Goal: Transaction & Acquisition: Purchase product/service

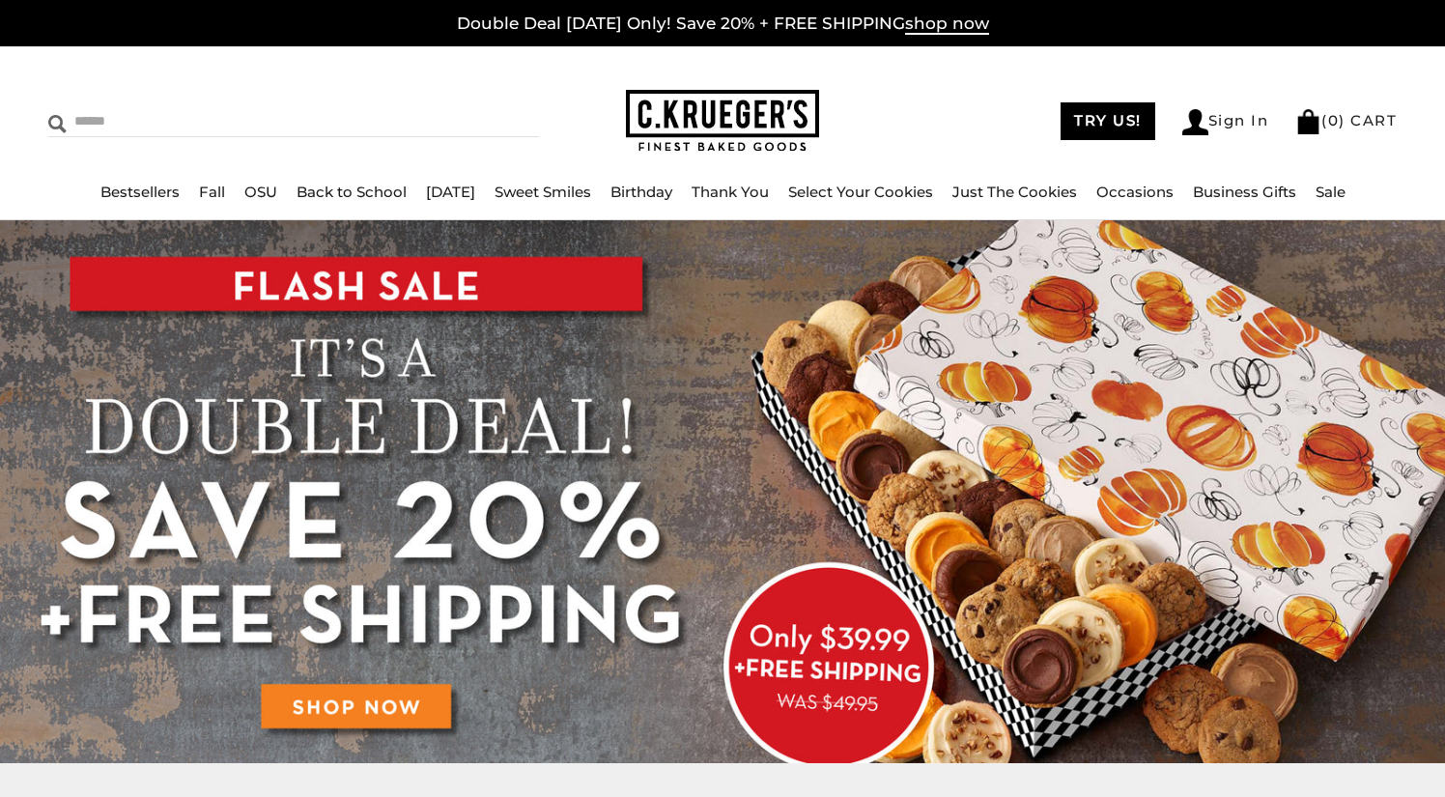
click at [183, 120] on input "Search" at bounding box center [207, 121] width 319 height 30
type input "**********"
click at [501, 119] on input "******" at bounding box center [513, 119] width 52 height 26
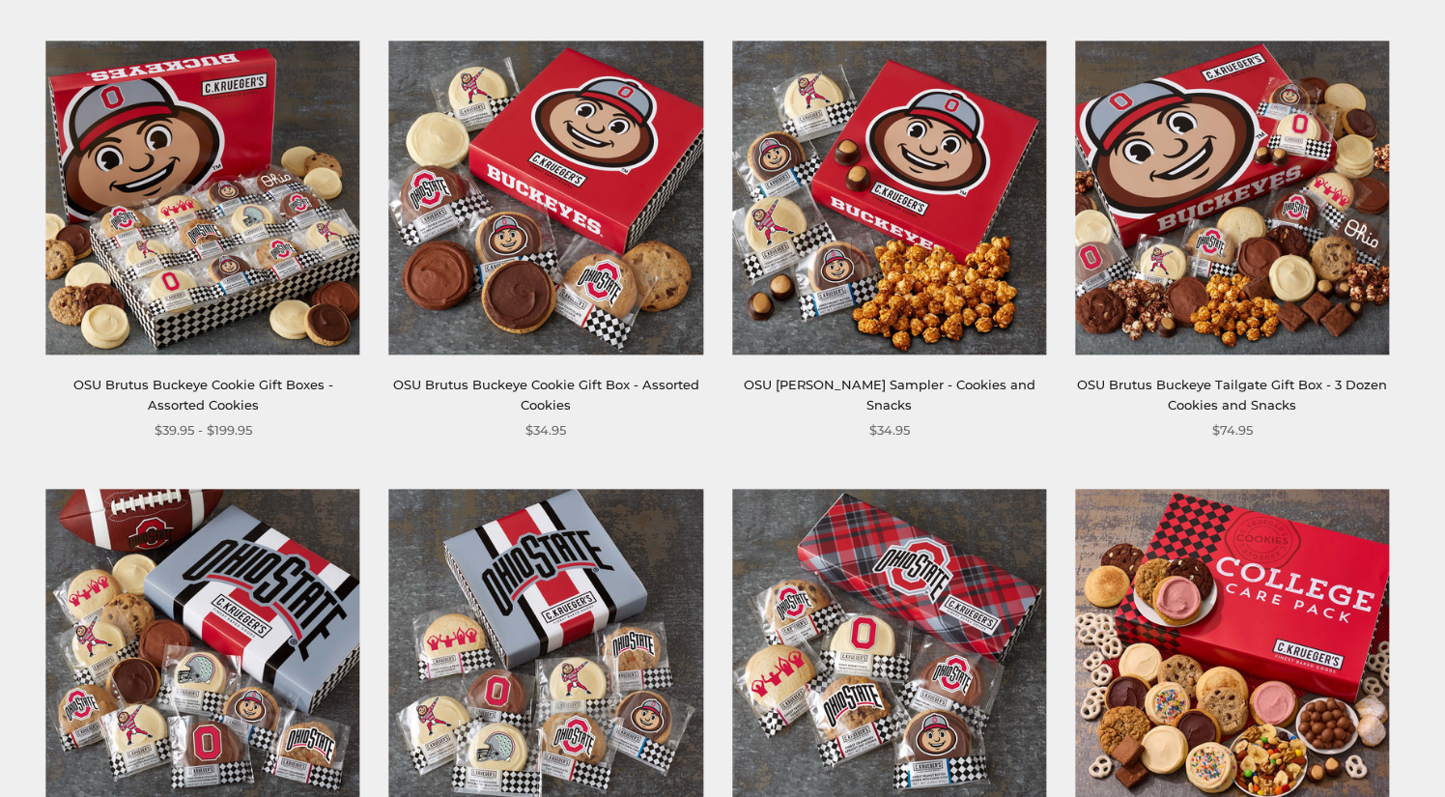
scroll to position [348, 0]
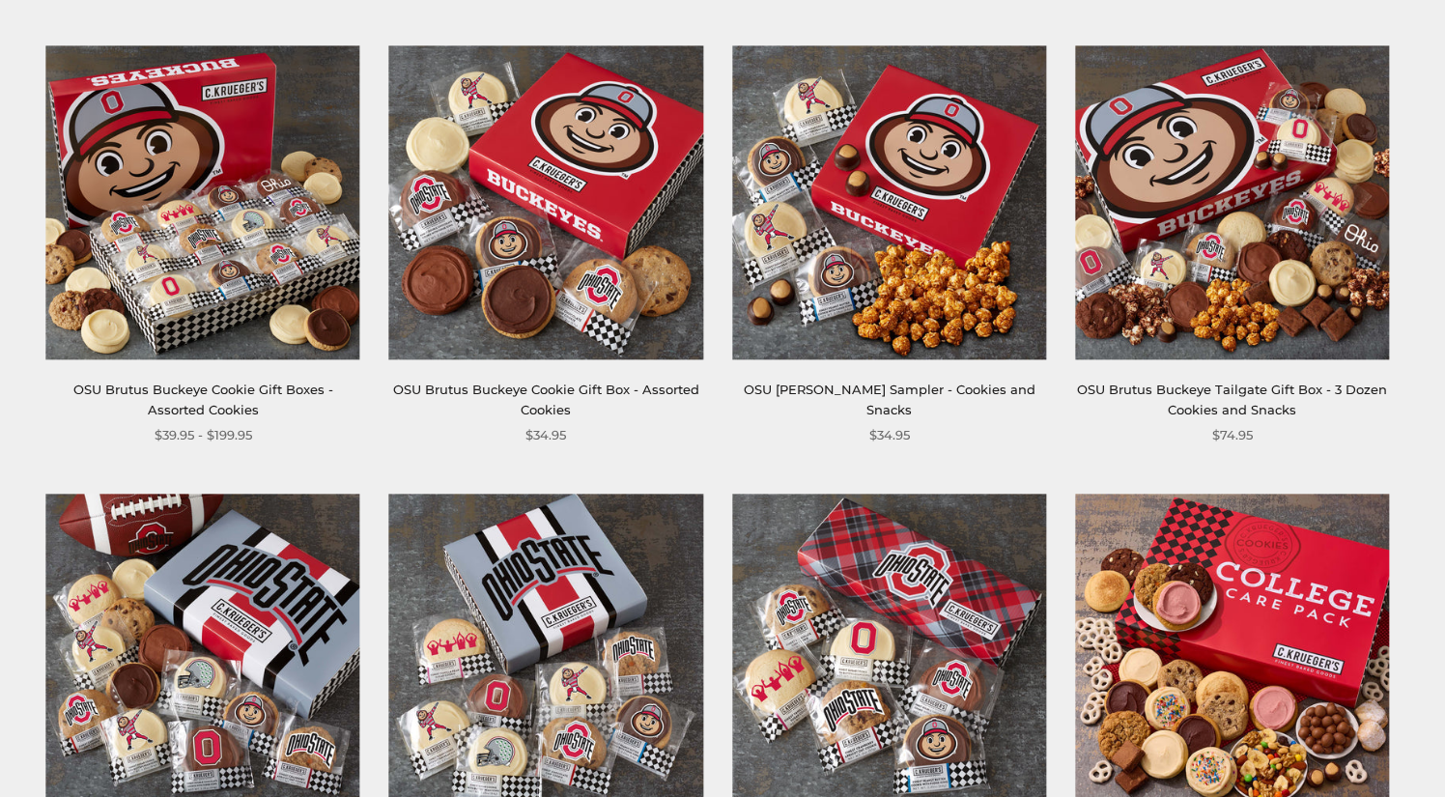
click at [208, 393] on link "OSU Brutus Buckeye Cookie Gift Boxes - Assorted Cookies" at bounding box center [203, 399] width 260 height 36
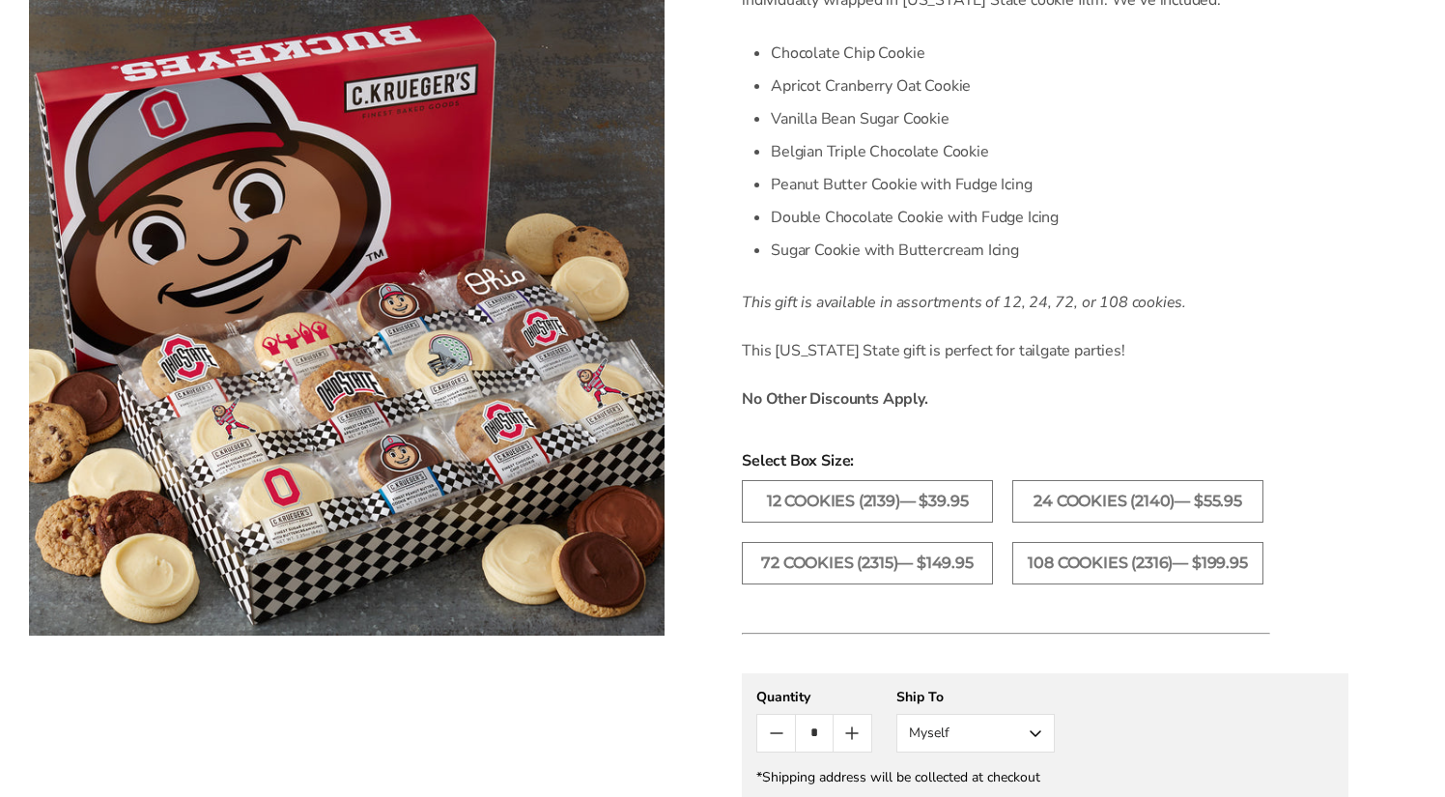
scroll to position [620, 0]
click at [1088, 503] on label "24 Cookies (2140)— $55.95" at bounding box center [1137, 499] width 251 height 42
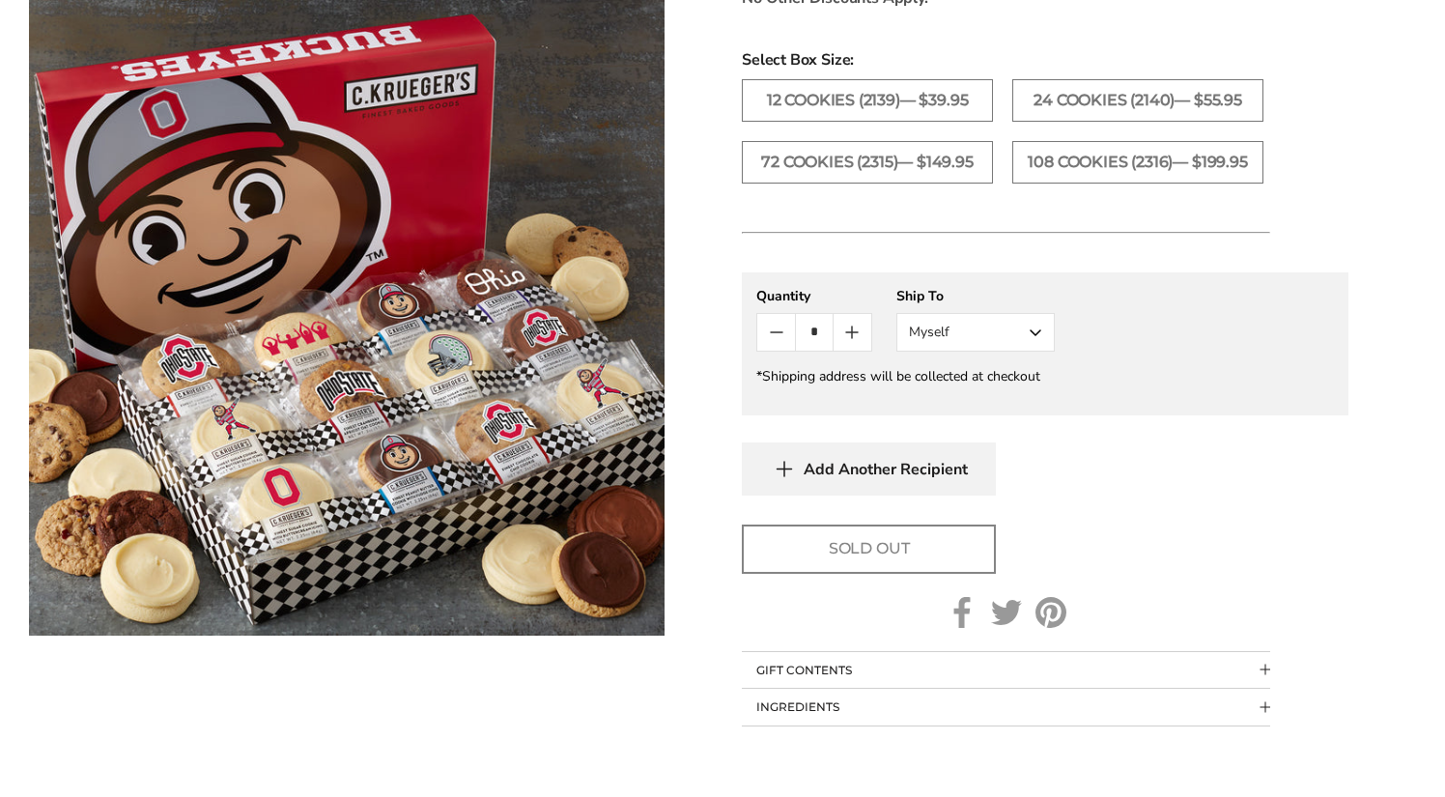
scroll to position [1020, 0]
click at [873, 177] on label "72 Cookies (2315)— $149.95" at bounding box center [867, 161] width 251 height 42
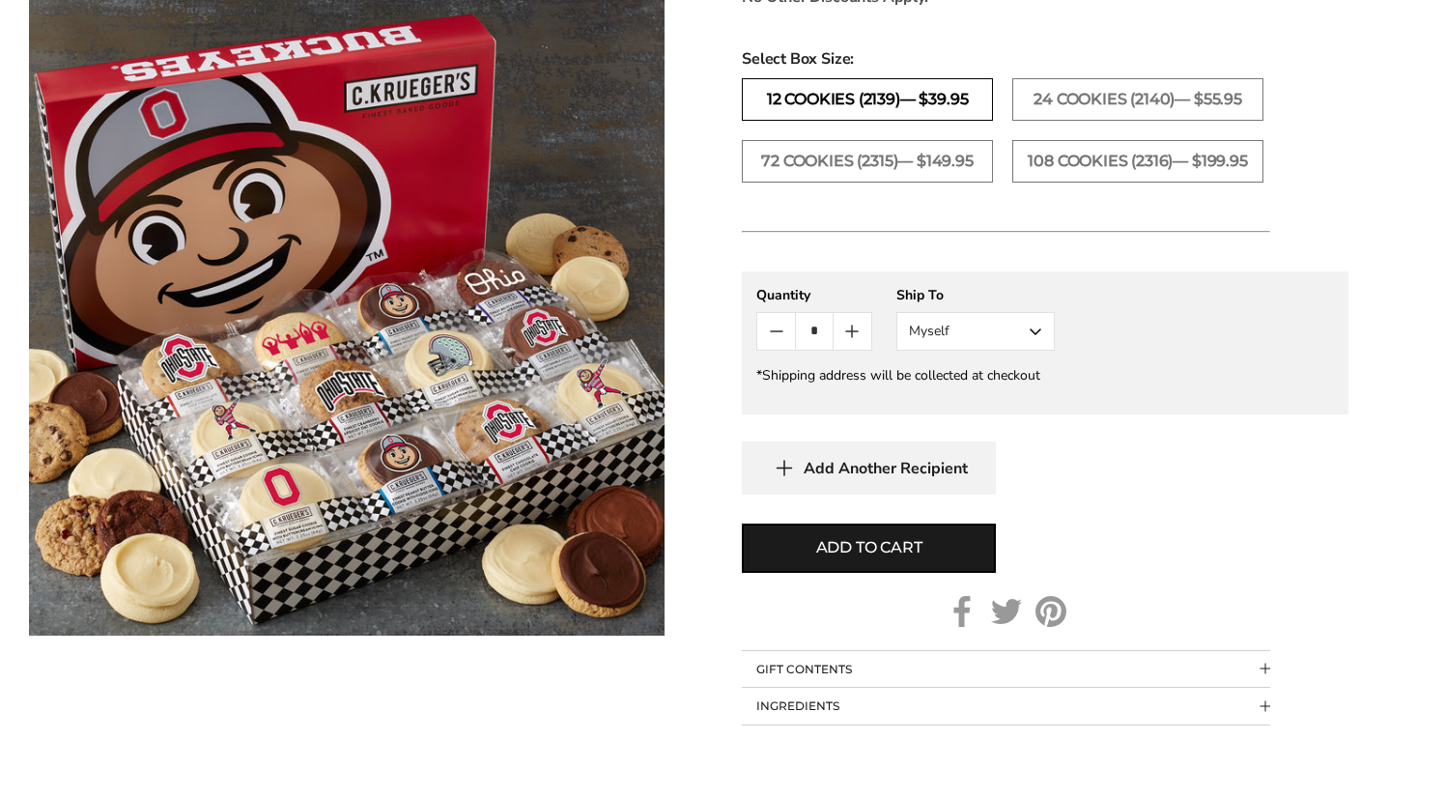
click at [870, 117] on label "12 Cookies (2139)— $39.95" at bounding box center [867, 99] width 251 height 42
click at [1086, 94] on label "24 Cookies (2140)— $55.95" at bounding box center [1137, 99] width 251 height 42
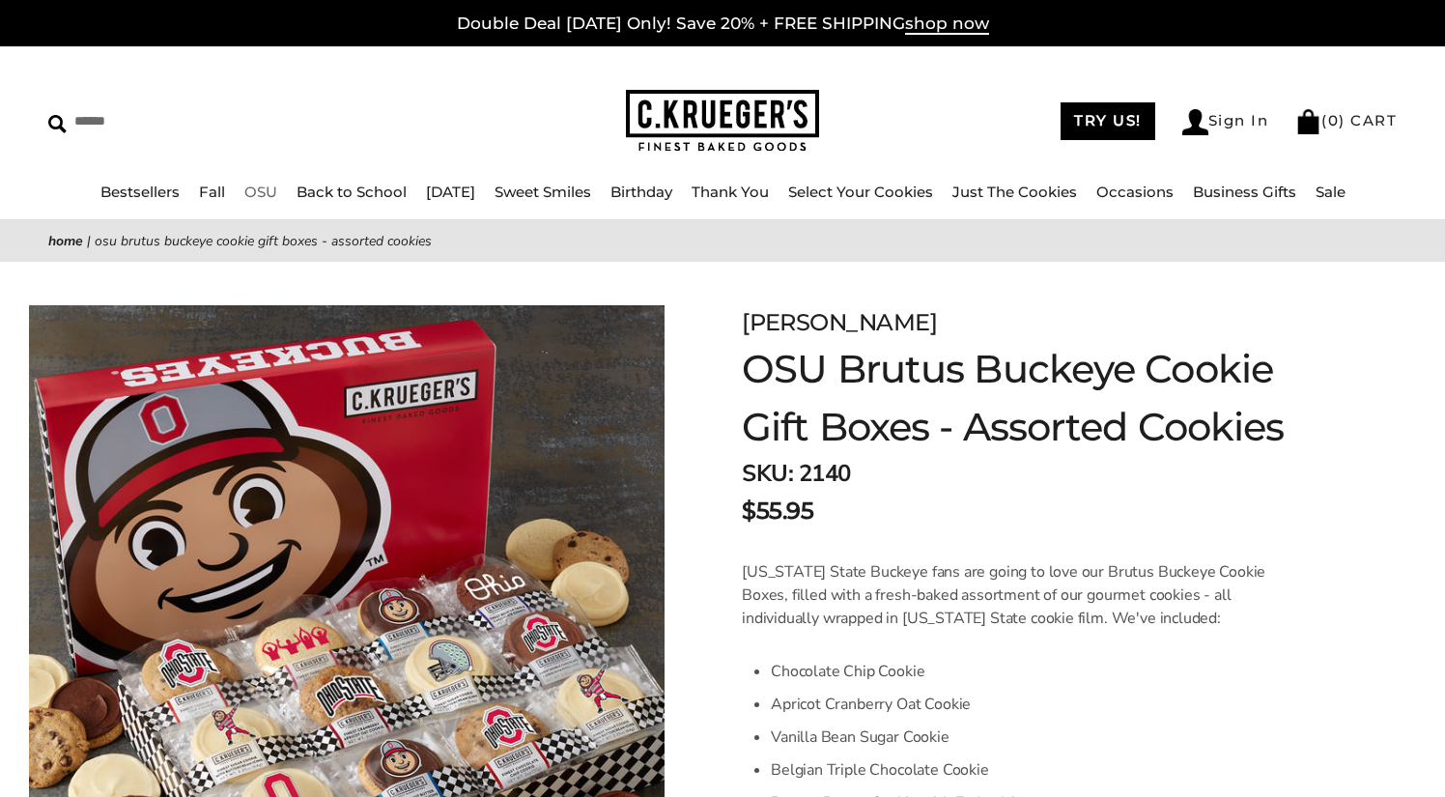
click at [252, 190] on link "OSU" at bounding box center [260, 192] width 33 height 18
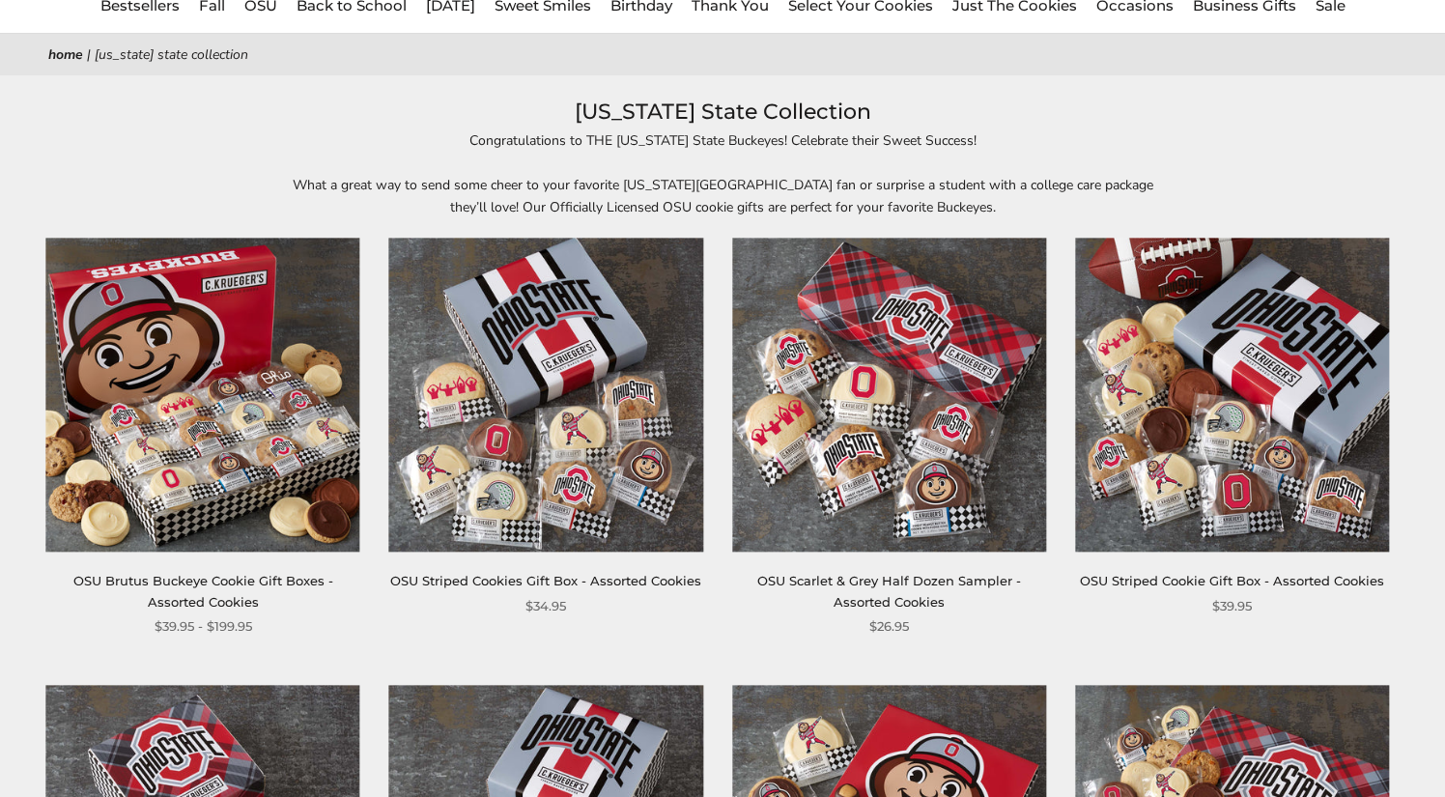
scroll to position [189, 0]
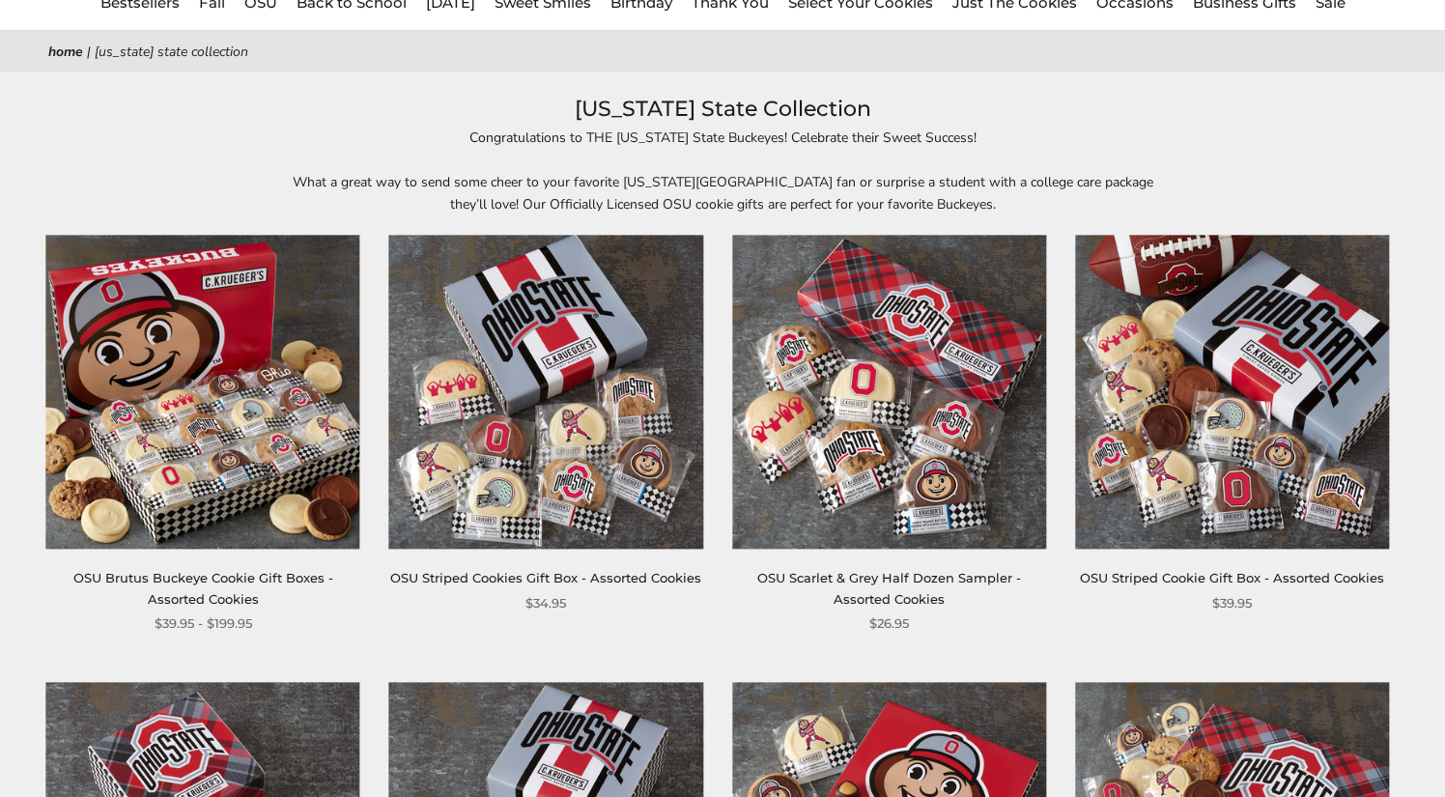
click at [541, 431] on img at bounding box center [546, 392] width 314 height 314
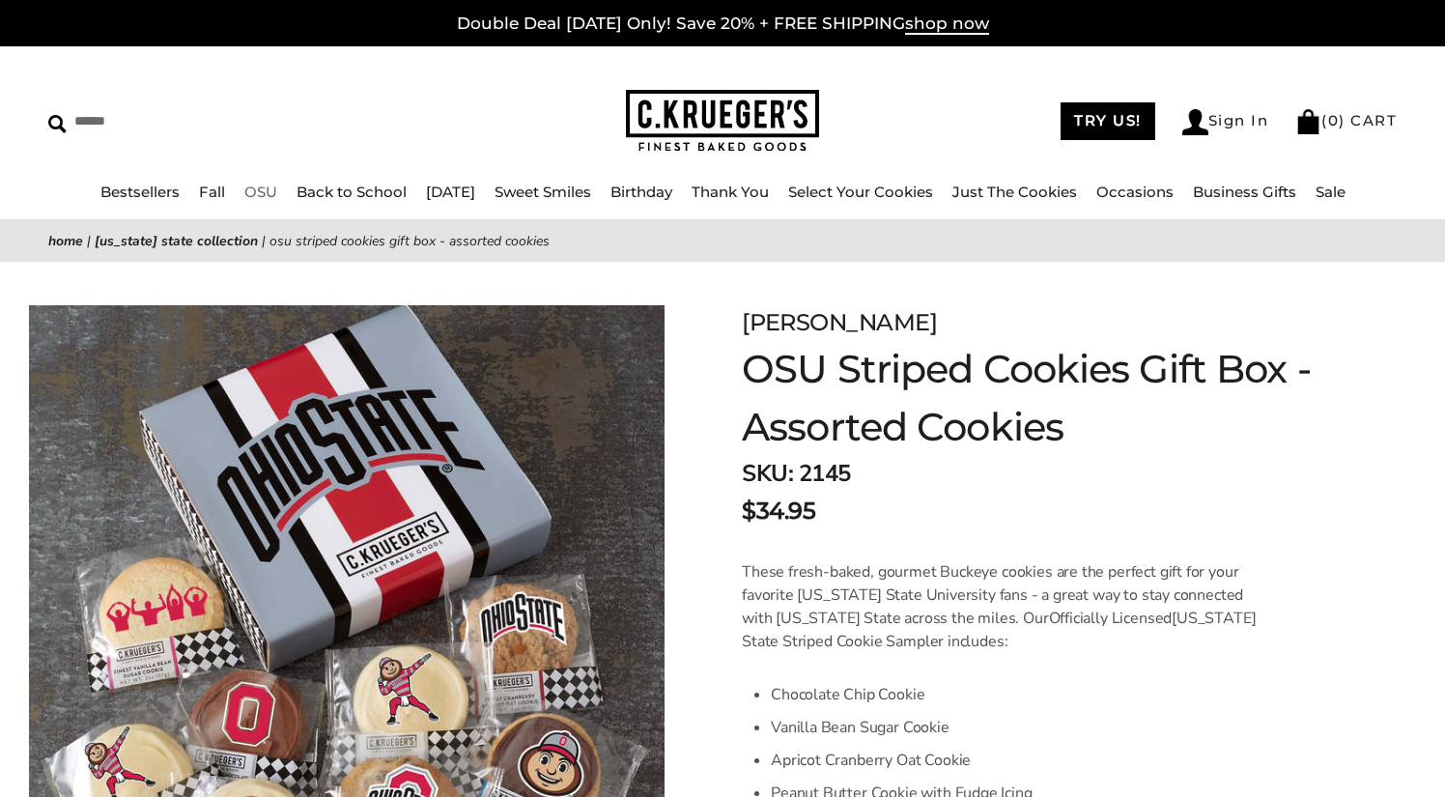
click at [251, 188] on link "OSU" at bounding box center [260, 192] width 33 height 18
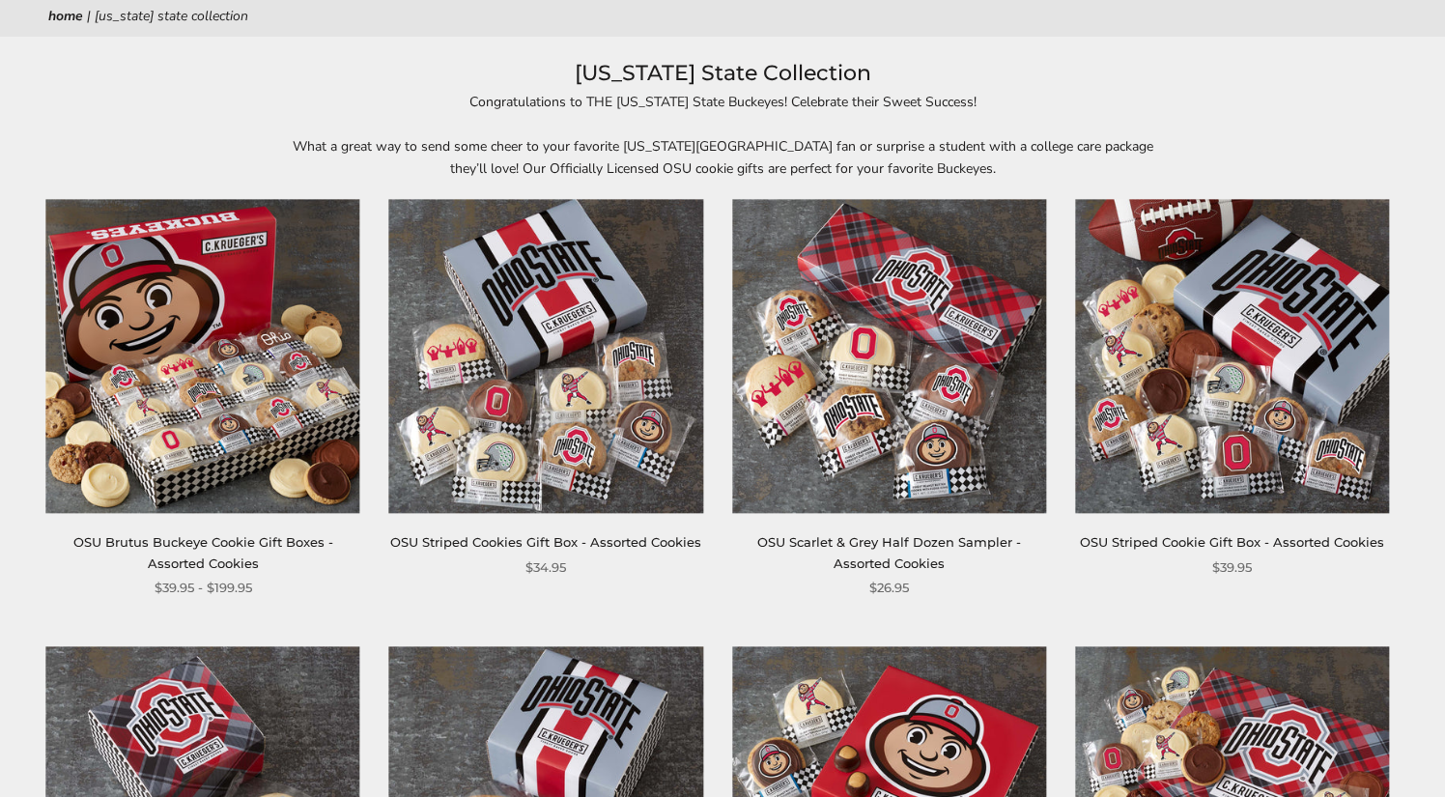
scroll to position [293, 0]
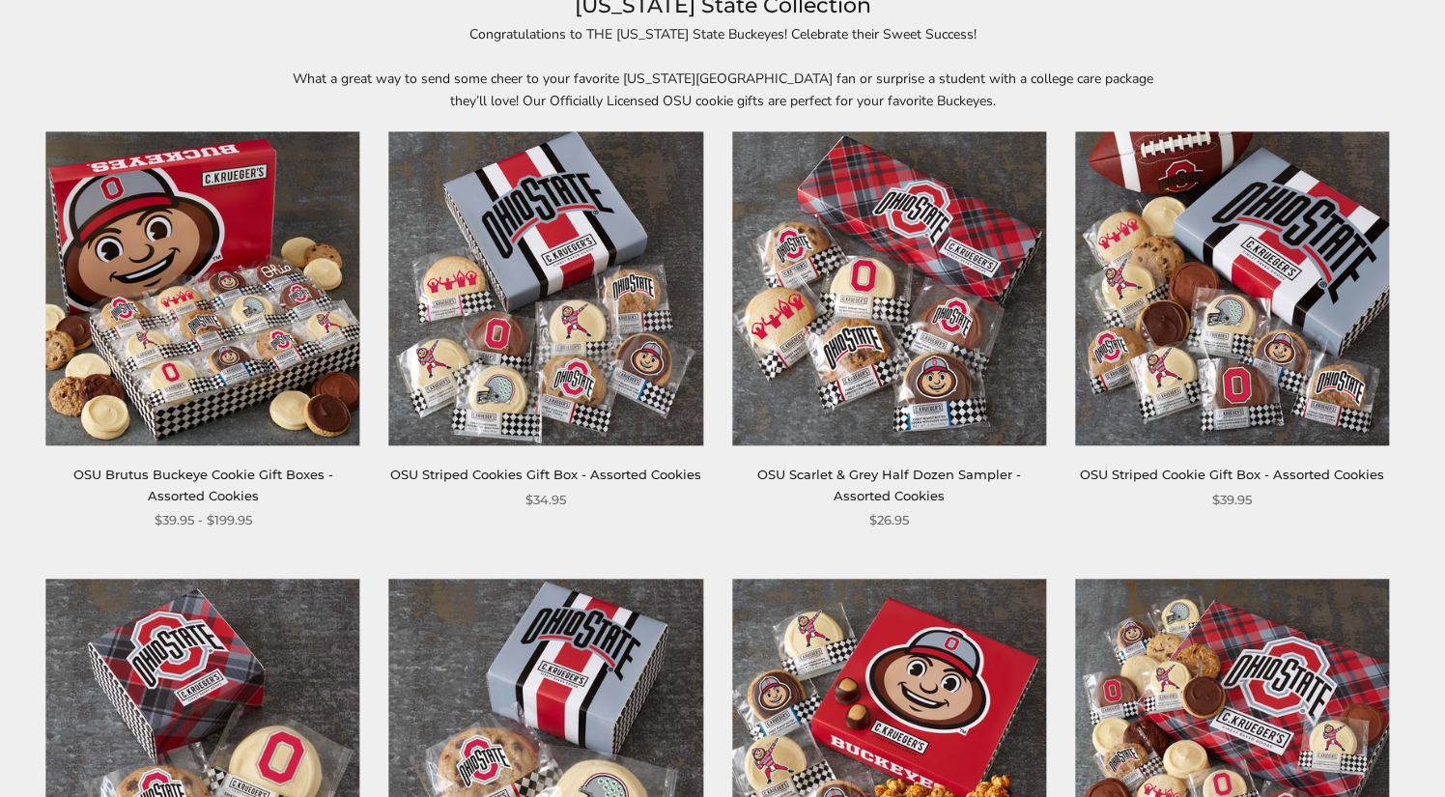
click at [1223, 351] on img at bounding box center [1232, 288] width 314 height 314
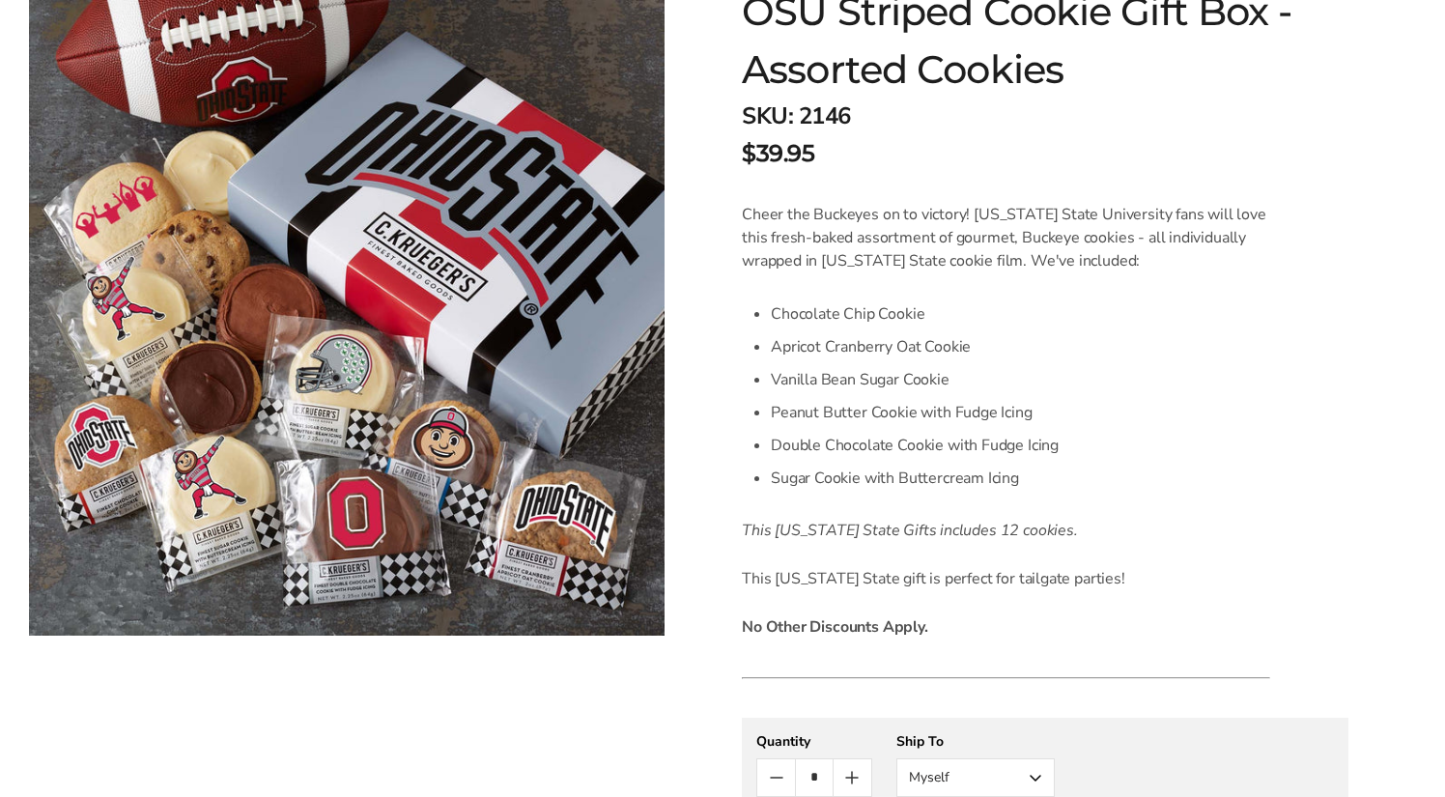
scroll to position [354, 0]
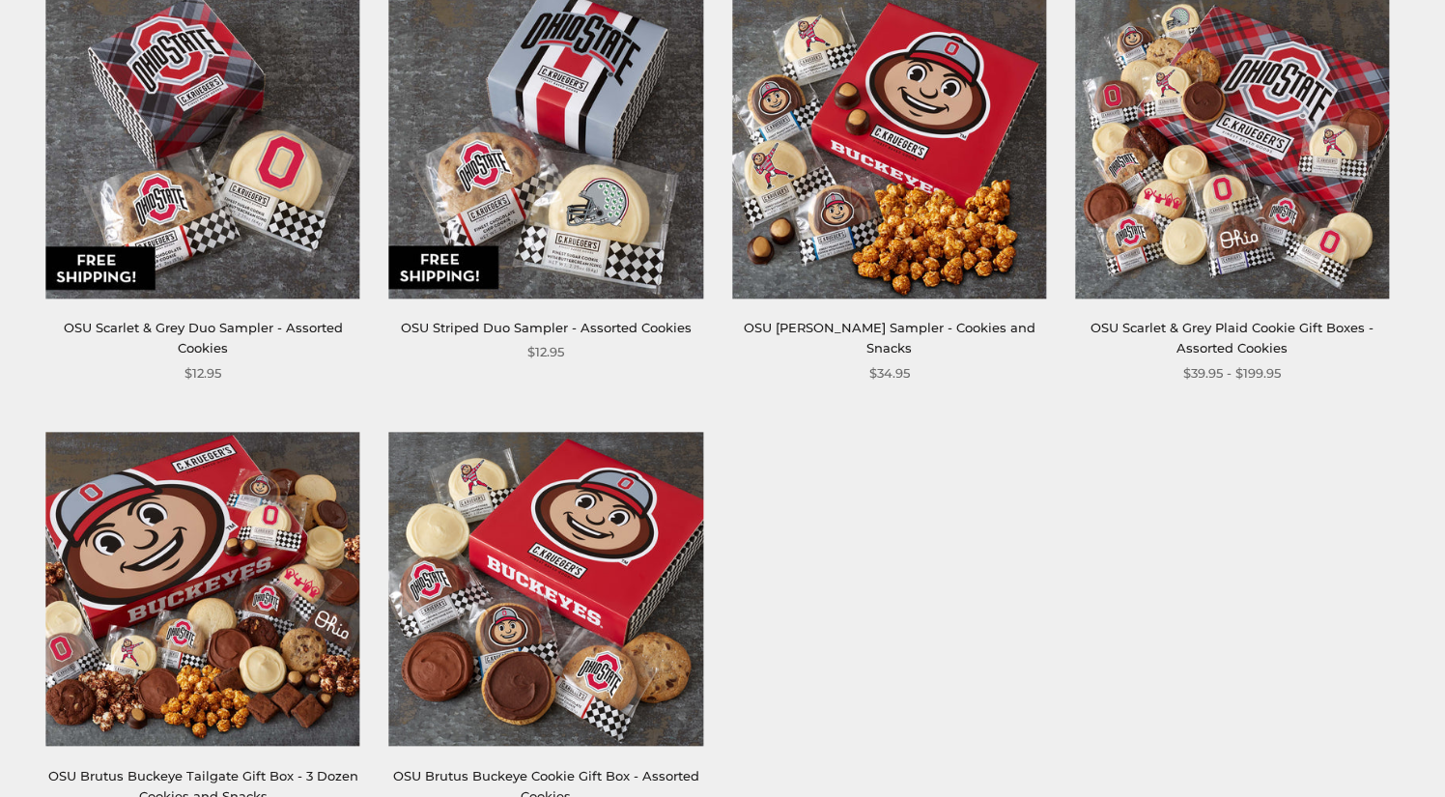
scroll to position [889, 0]
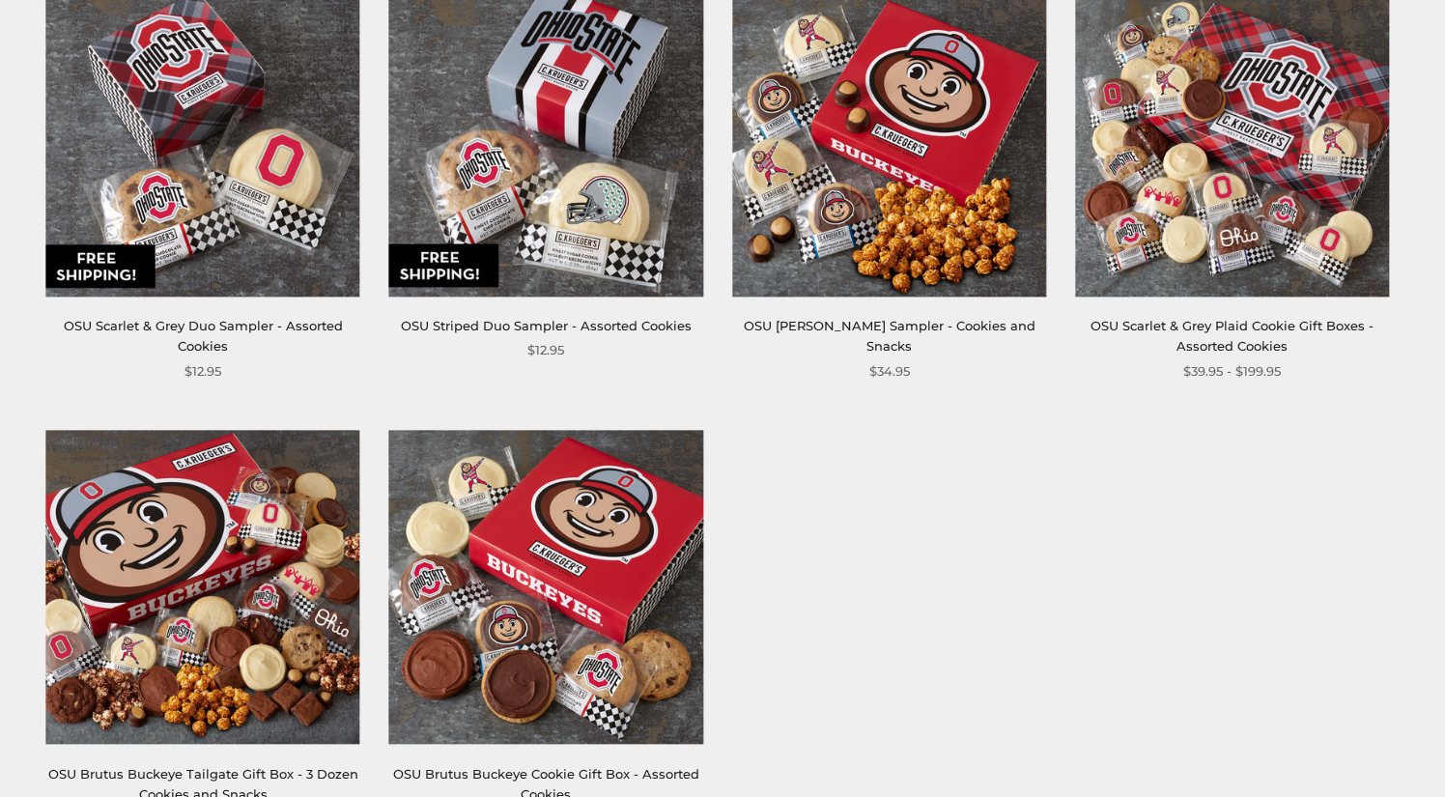
click at [1230, 247] on img at bounding box center [1232, 140] width 314 height 314
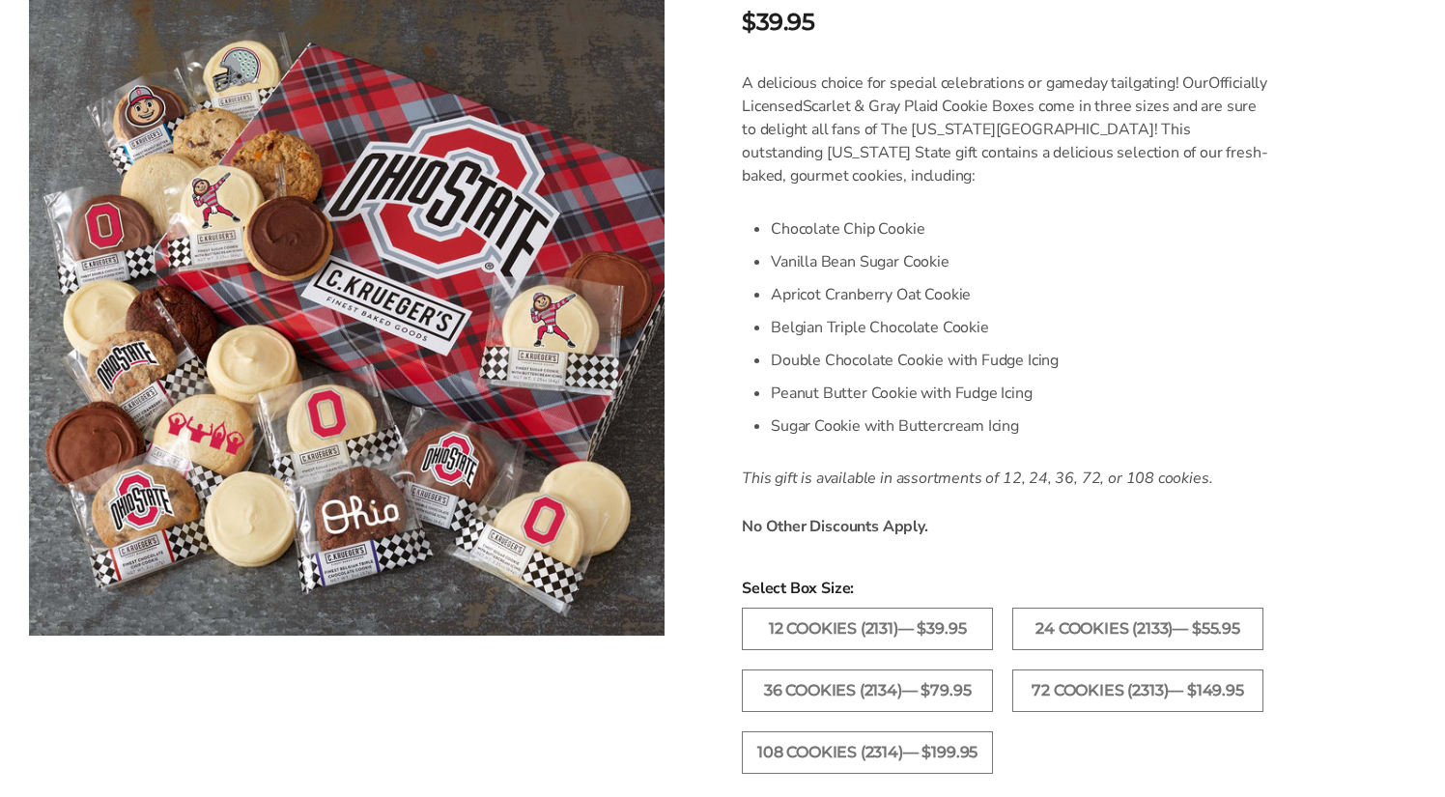
scroll to position [491, 0]
click at [1053, 622] on label "24 Cookies (2133)— $55.95" at bounding box center [1137, 626] width 251 height 42
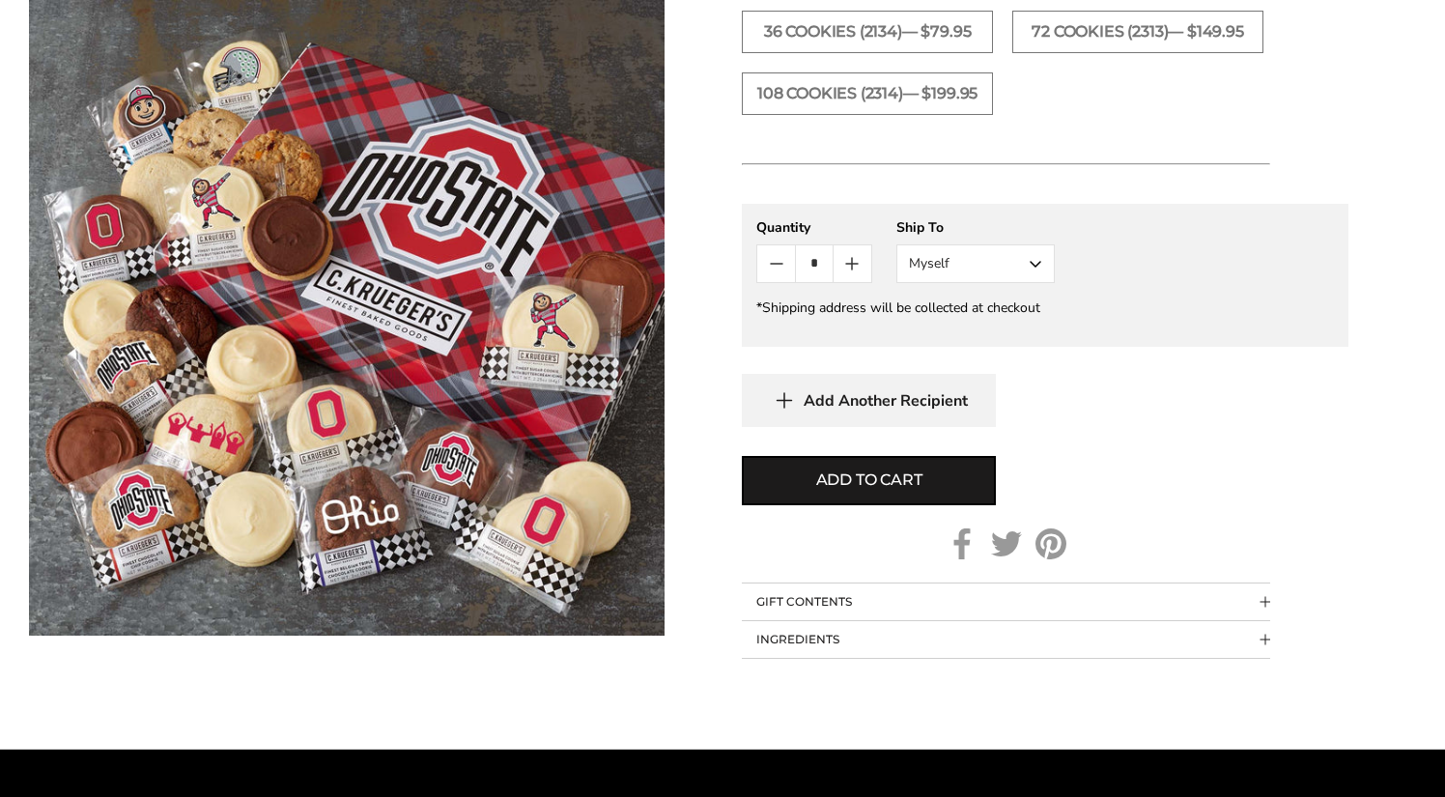
scroll to position [1157, 0]
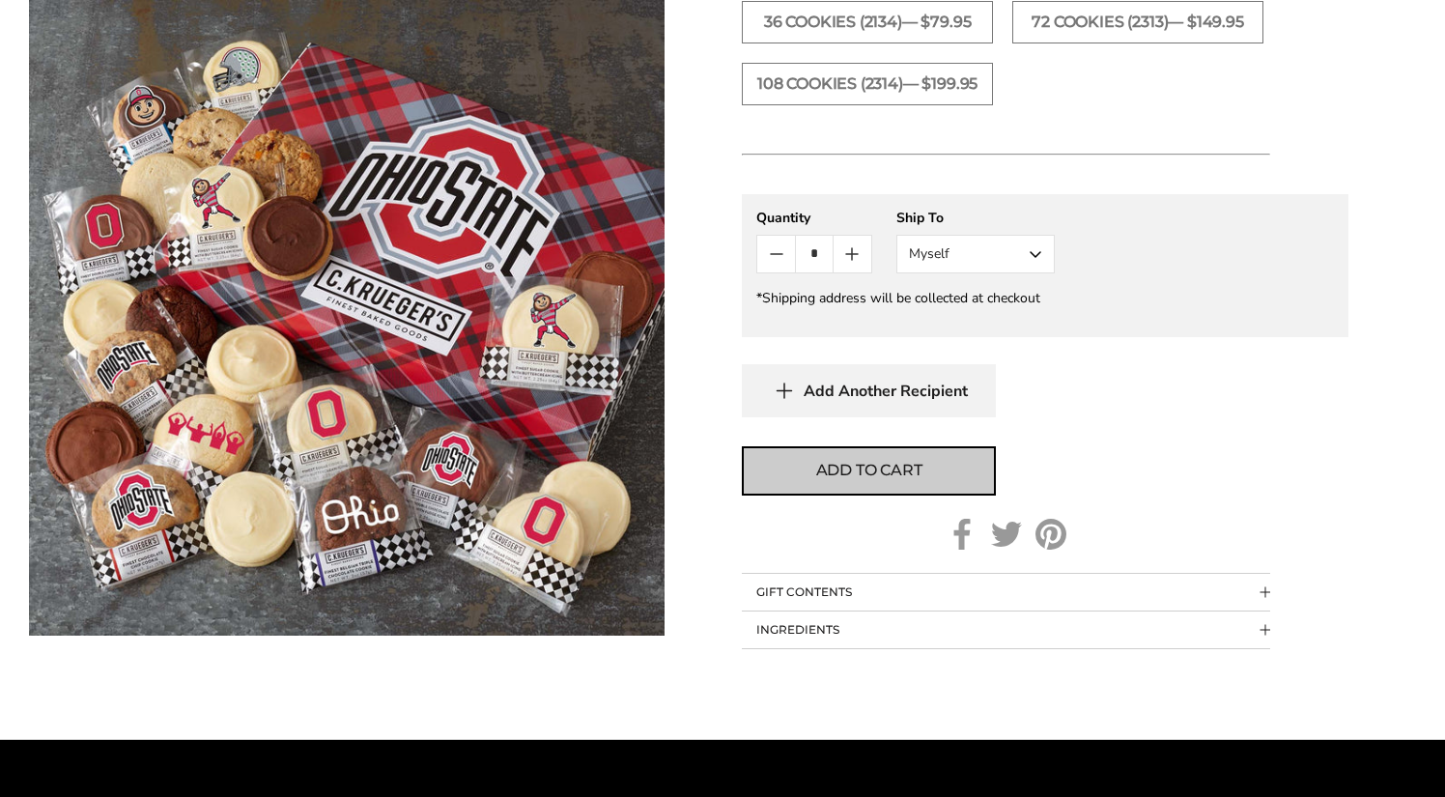
click at [913, 482] on span "Add to cart" at bounding box center [869, 470] width 106 height 23
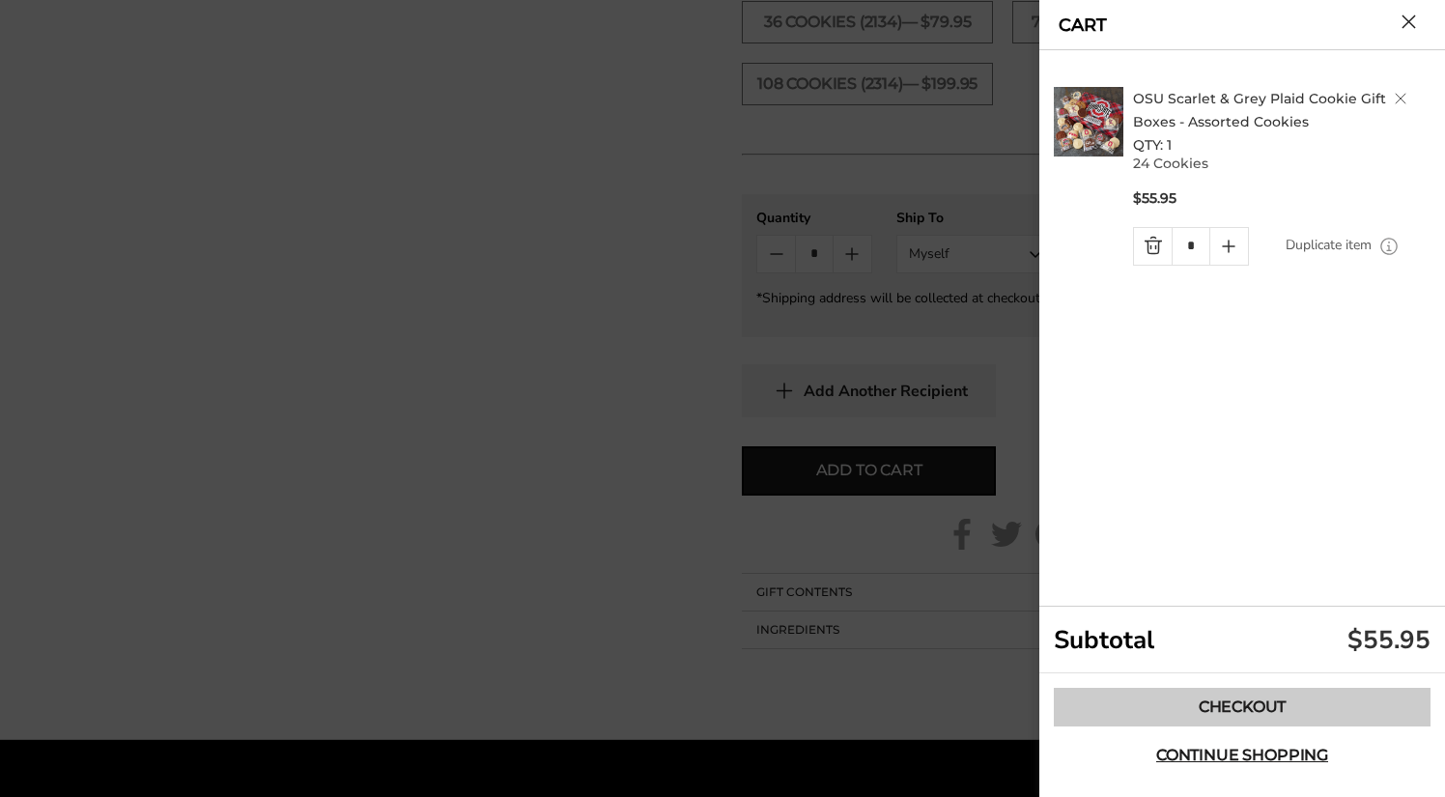
click at [1195, 697] on link "Checkout" at bounding box center [1242, 707] width 377 height 39
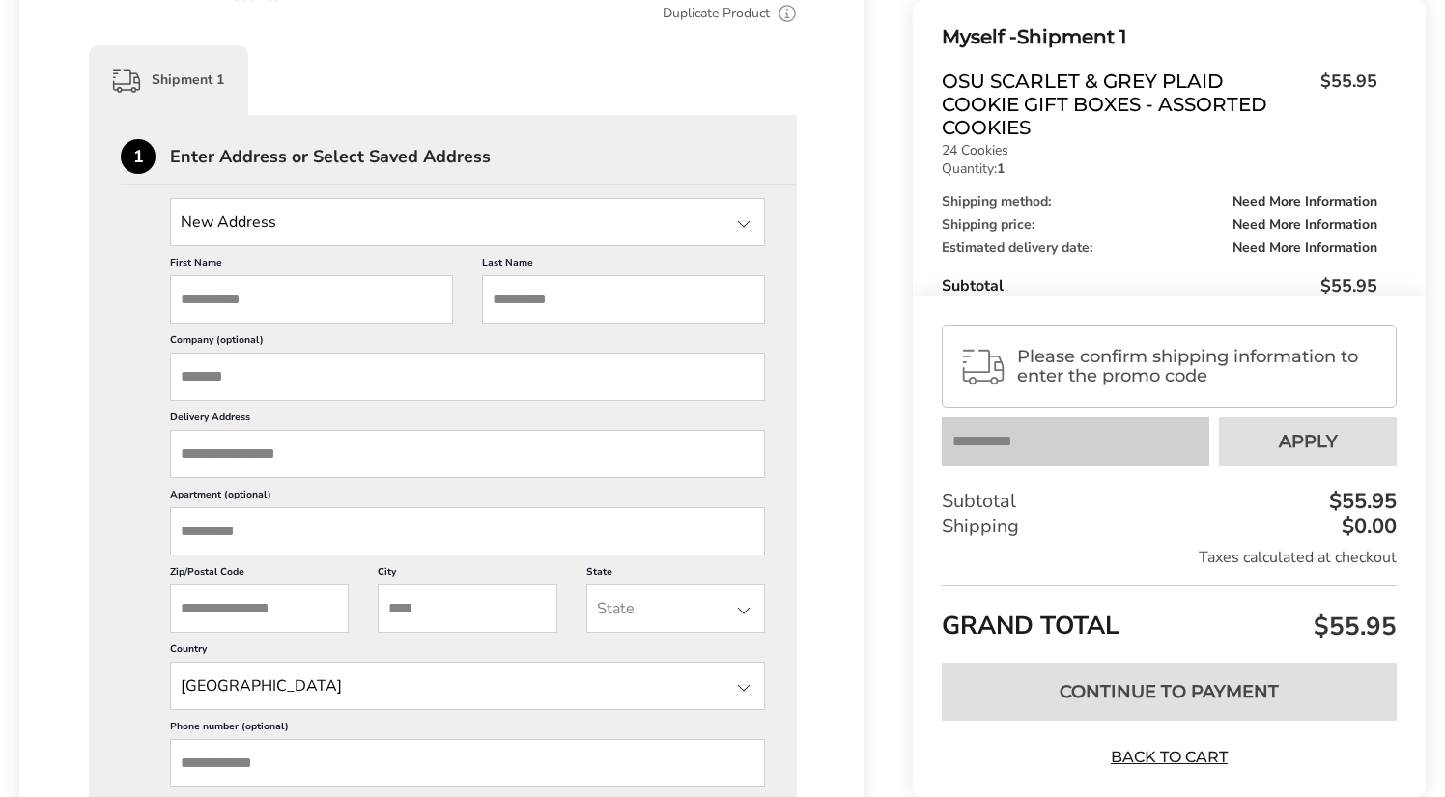
scroll to position [473, 0]
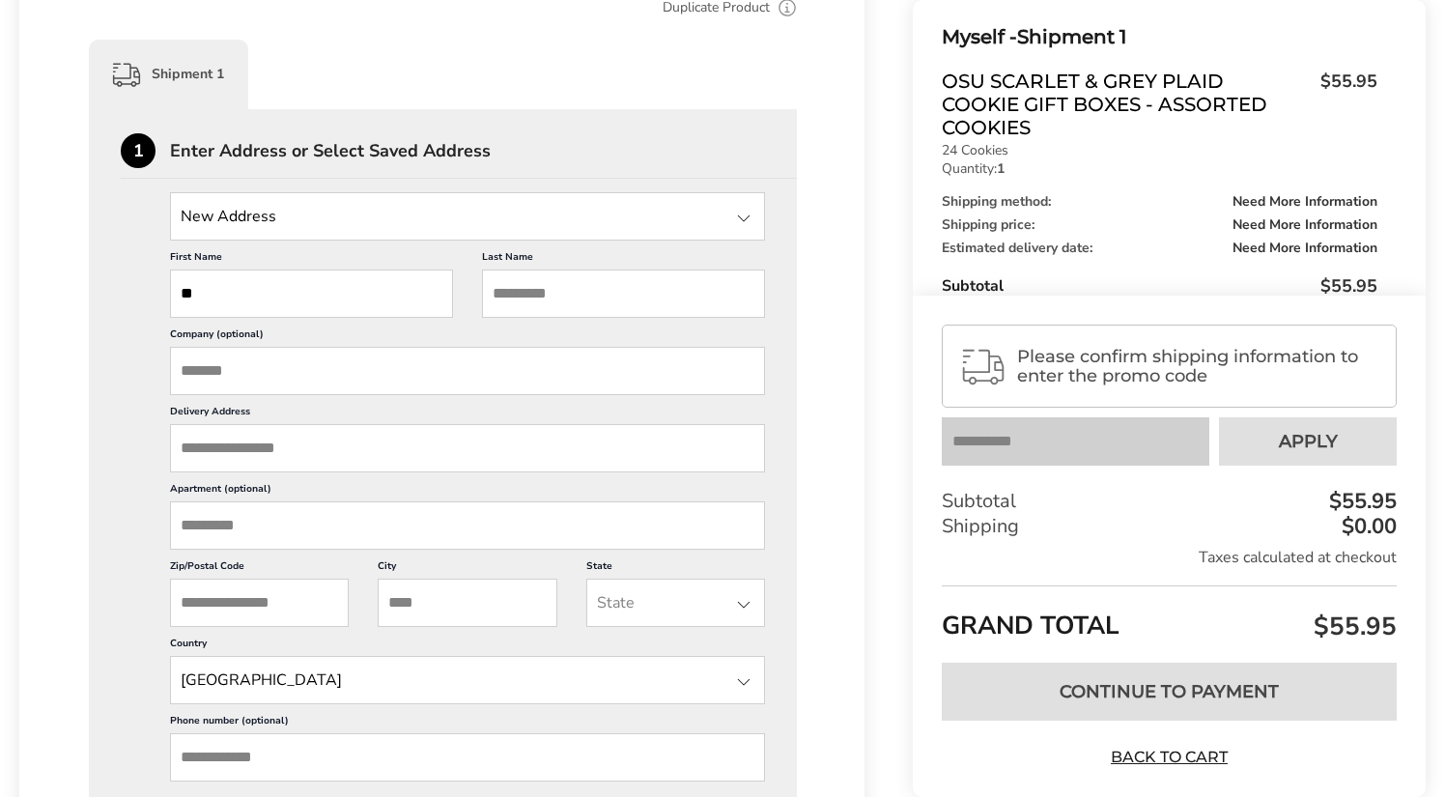
type input "*"
type input "***"
type input "**********"
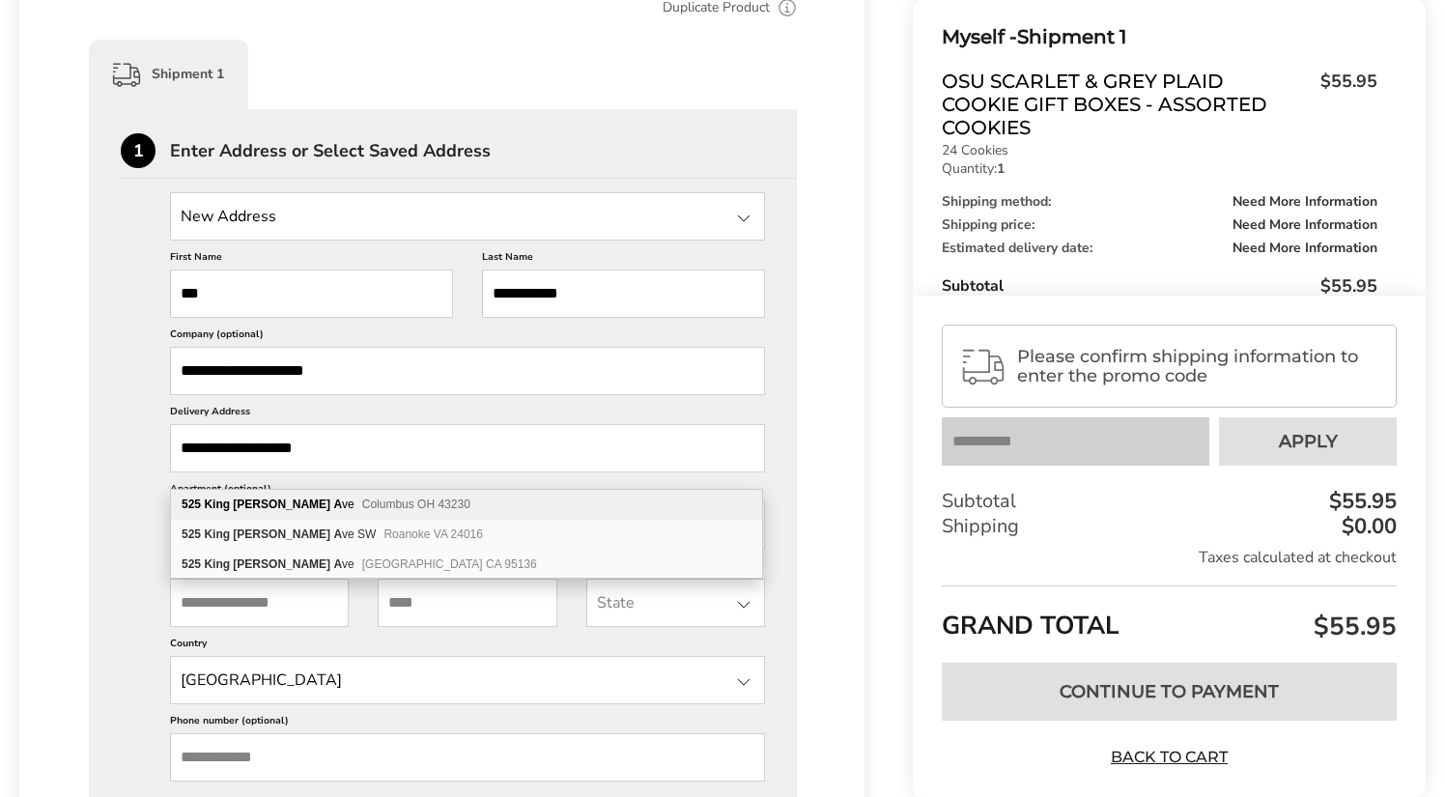
type input "**********"
click at [362, 501] on span "Columbus OH 43230" at bounding box center [416, 504] width 108 height 14
type input "**********"
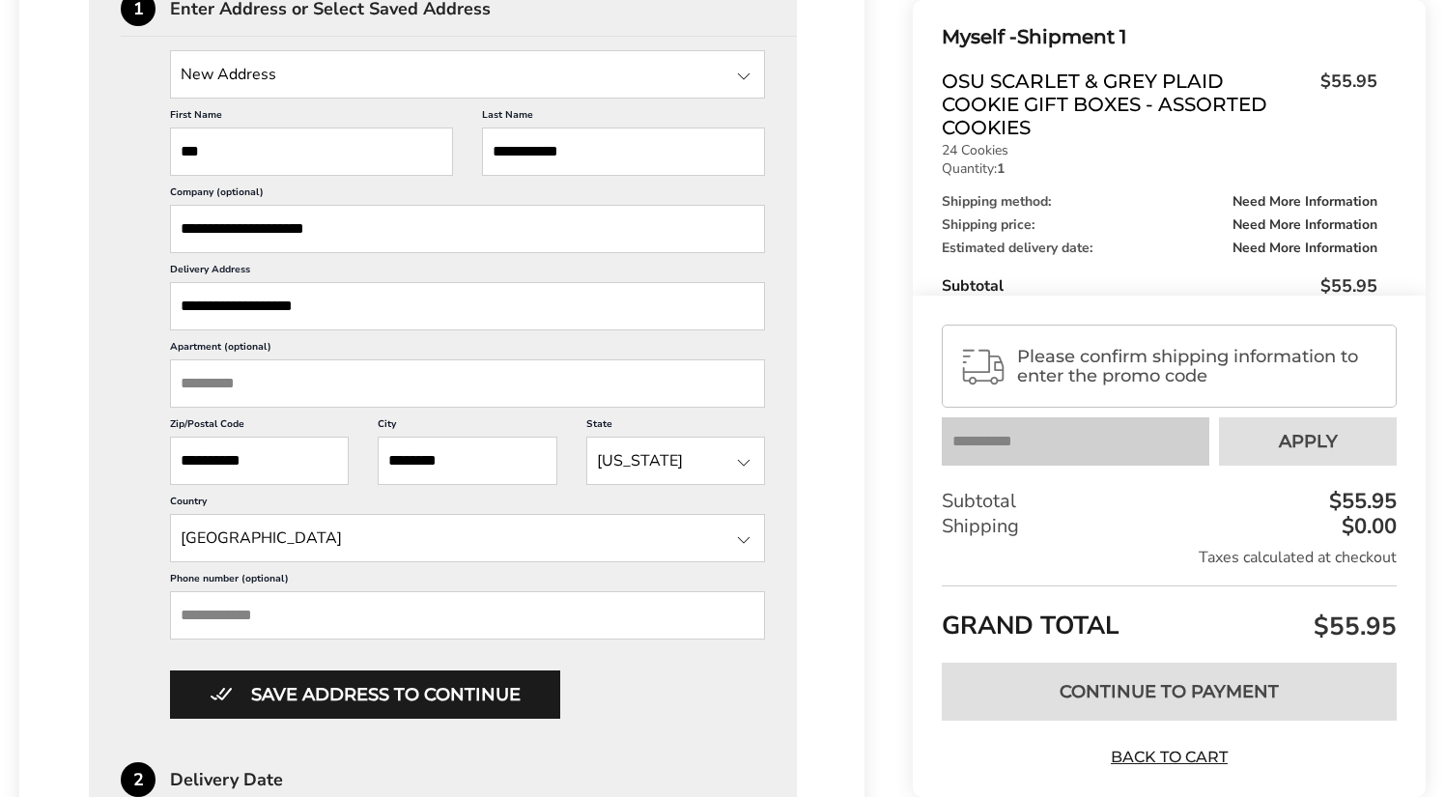
scroll to position [642, 0]
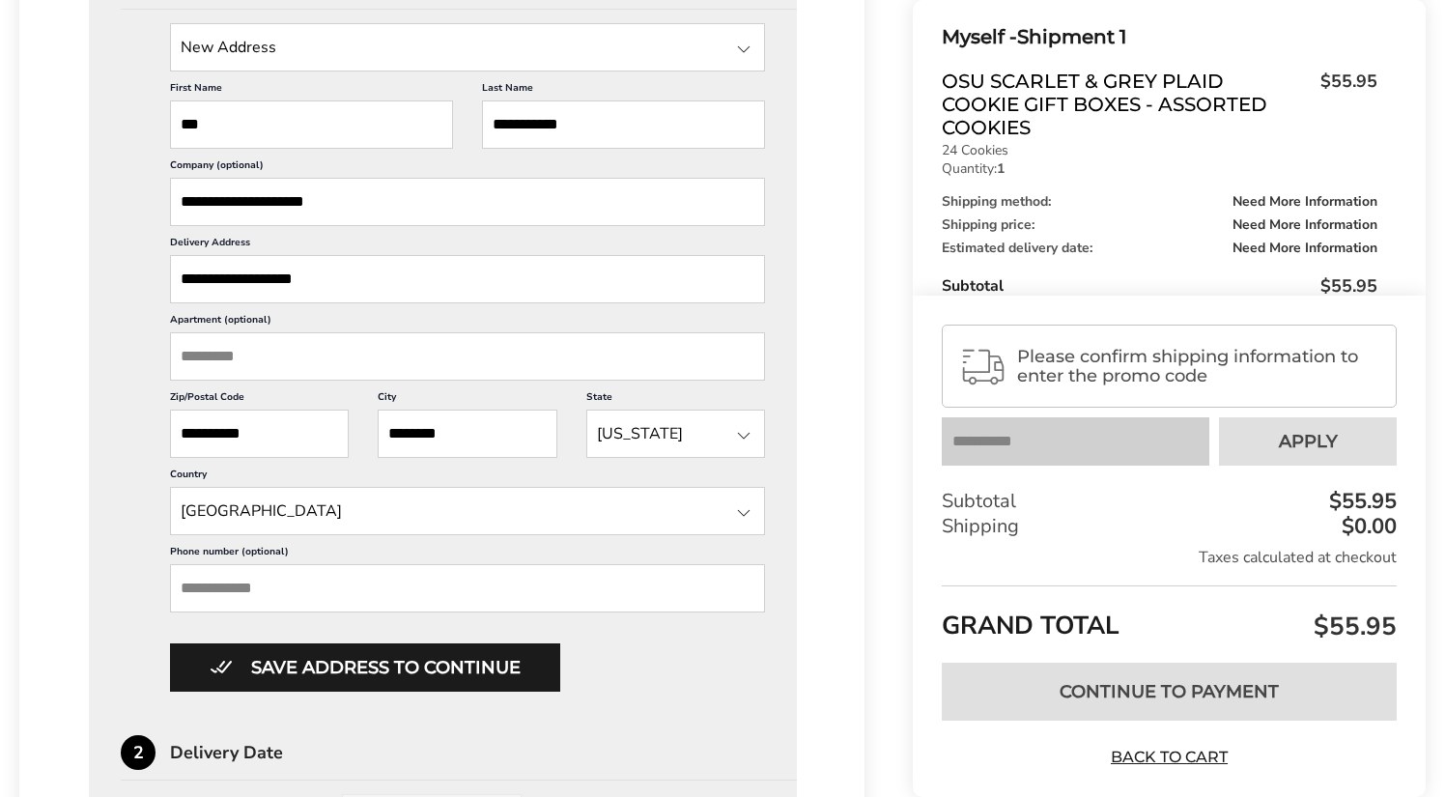
drag, startPoint x: 483, startPoint y: 455, endPoint x: 250, endPoint y: 445, distance: 232.9
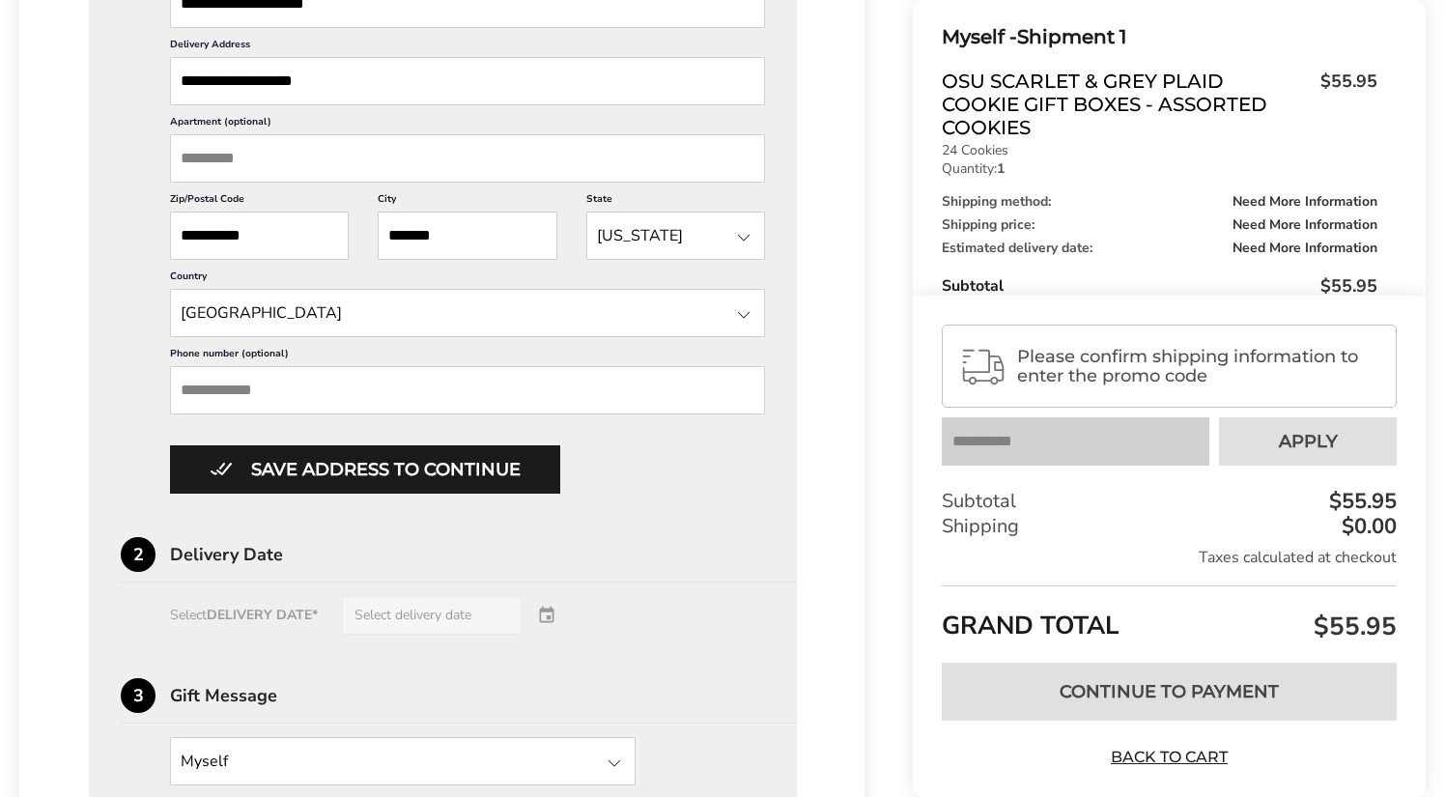
scroll to position [853, 0]
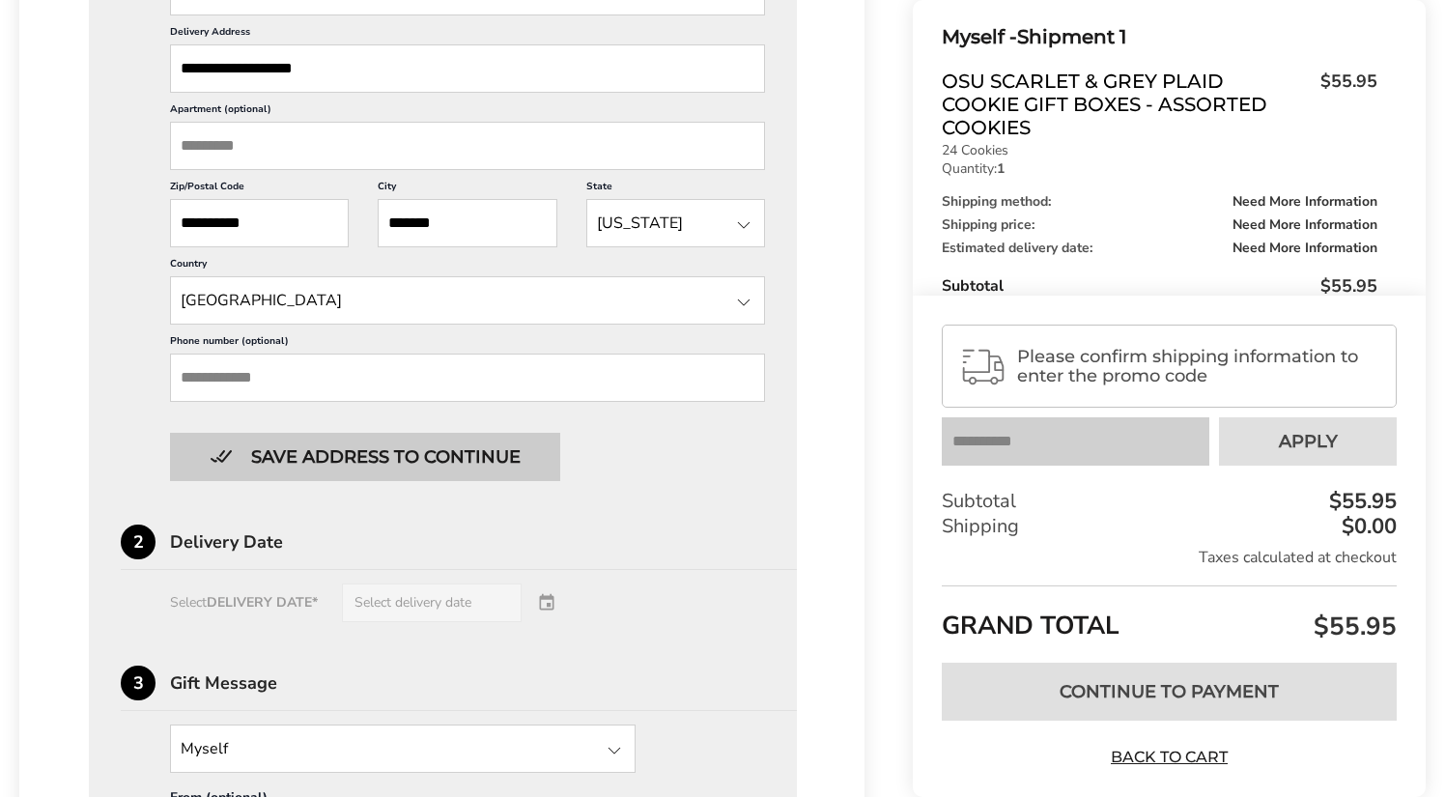
type input "*******"
click at [258, 481] on button "Save address to continue" at bounding box center [365, 457] width 390 height 48
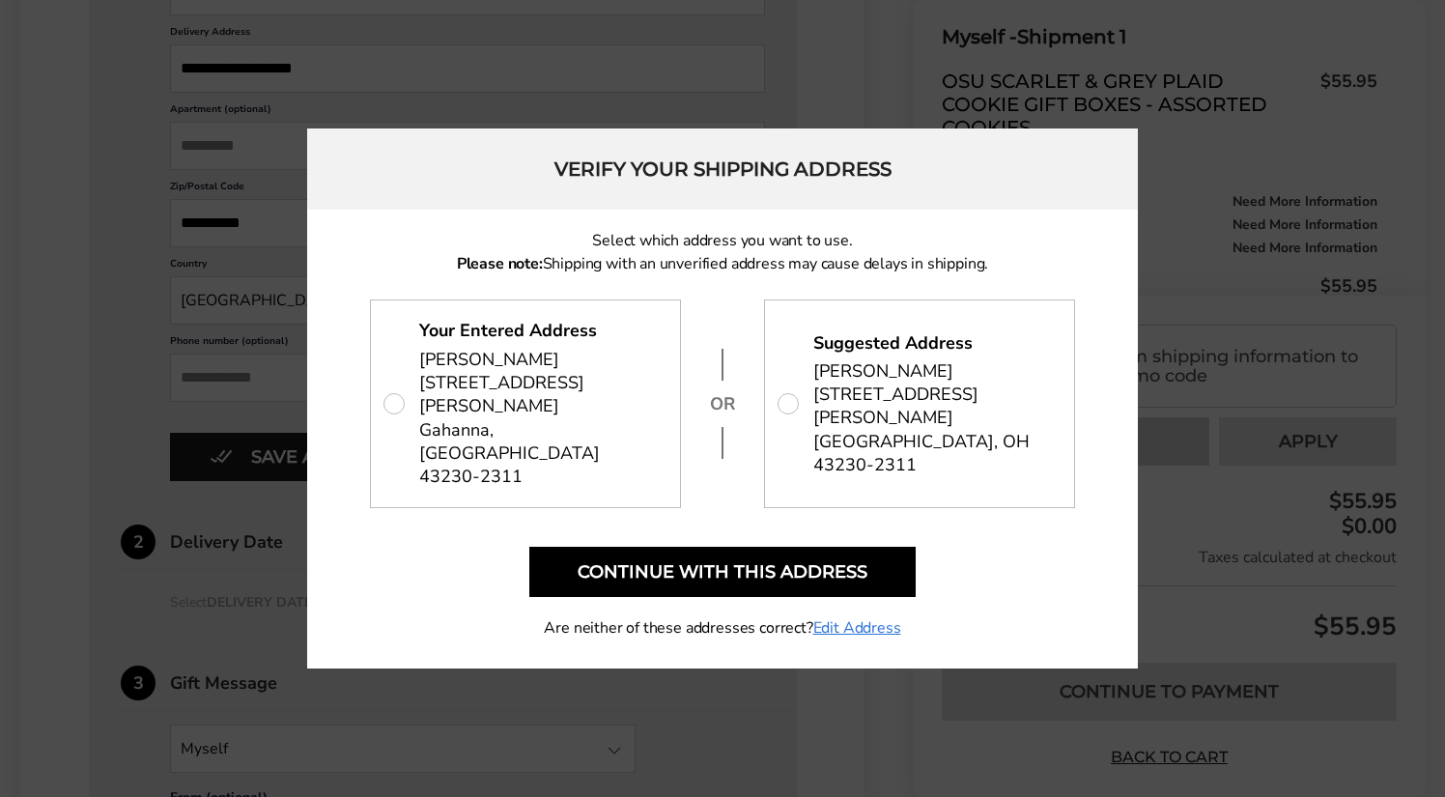
click at [395, 404] on p "Your Entered Address Kim Roehrenbeck 525 King George Ave, Gahanna, OH 43230-2311" at bounding box center [525, 403] width 309 height 206
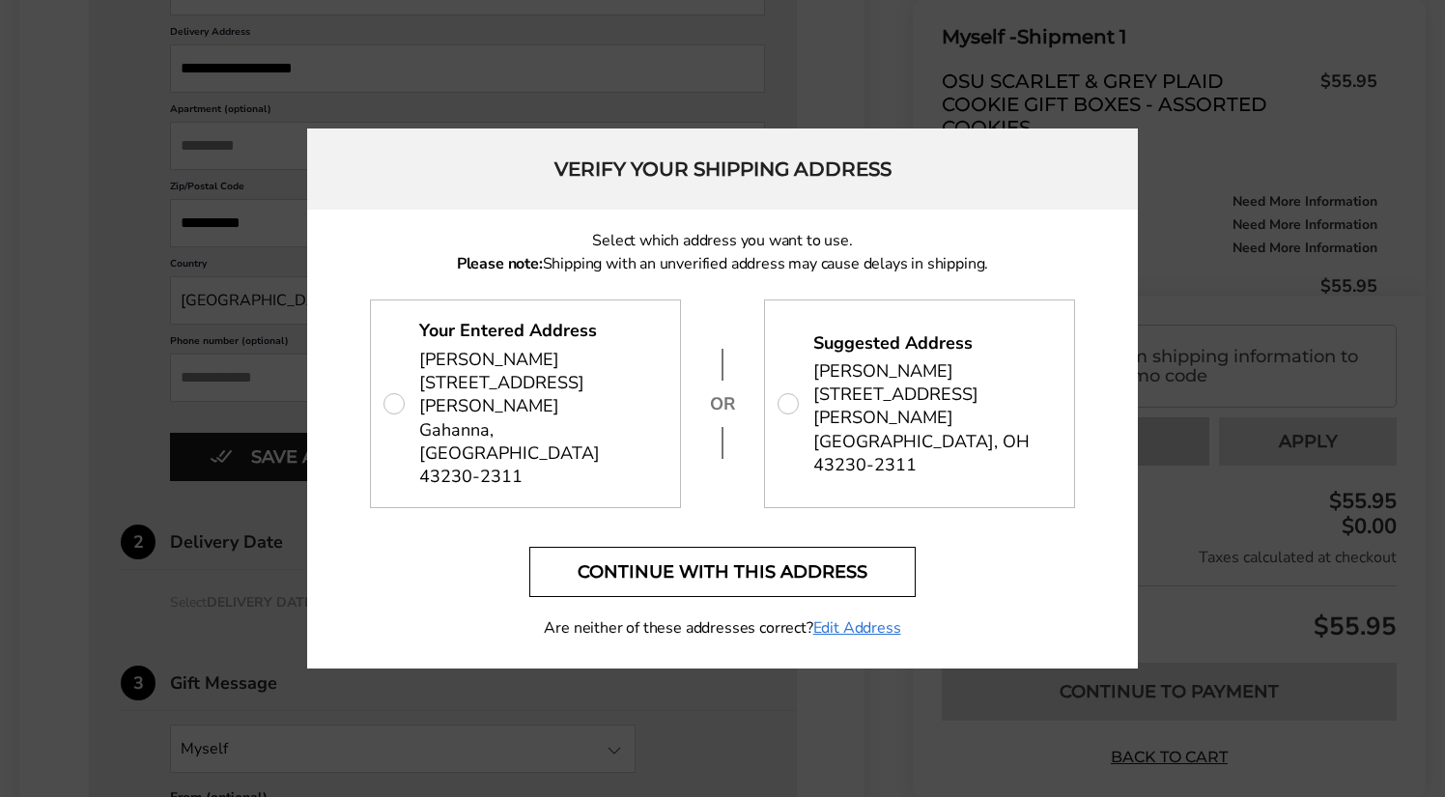
click at [695, 547] on button "Continue with this address" at bounding box center [722, 572] width 386 height 50
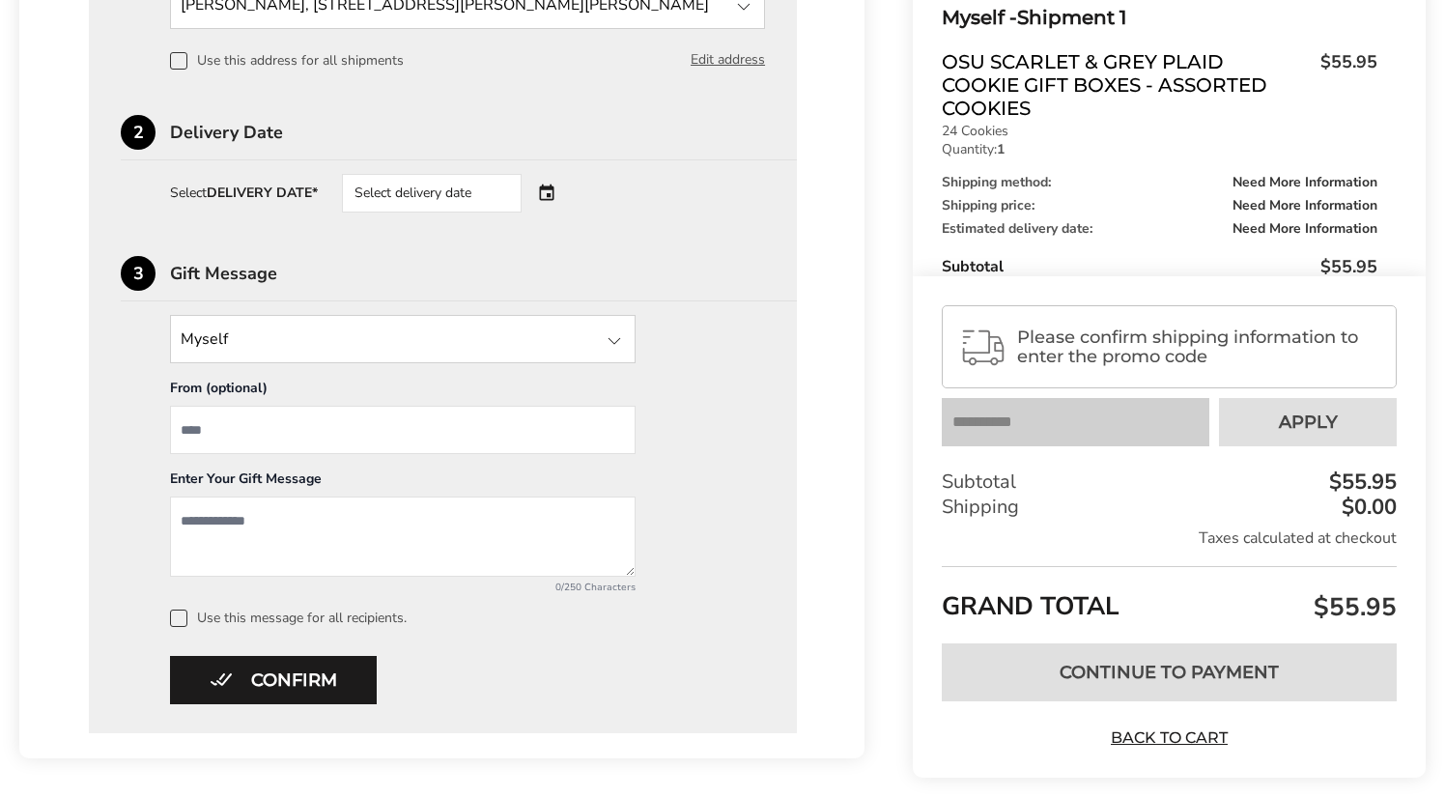
click at [549, 197] on div "Select delivery date" at bounding box center [459, 193] width 234 height 39
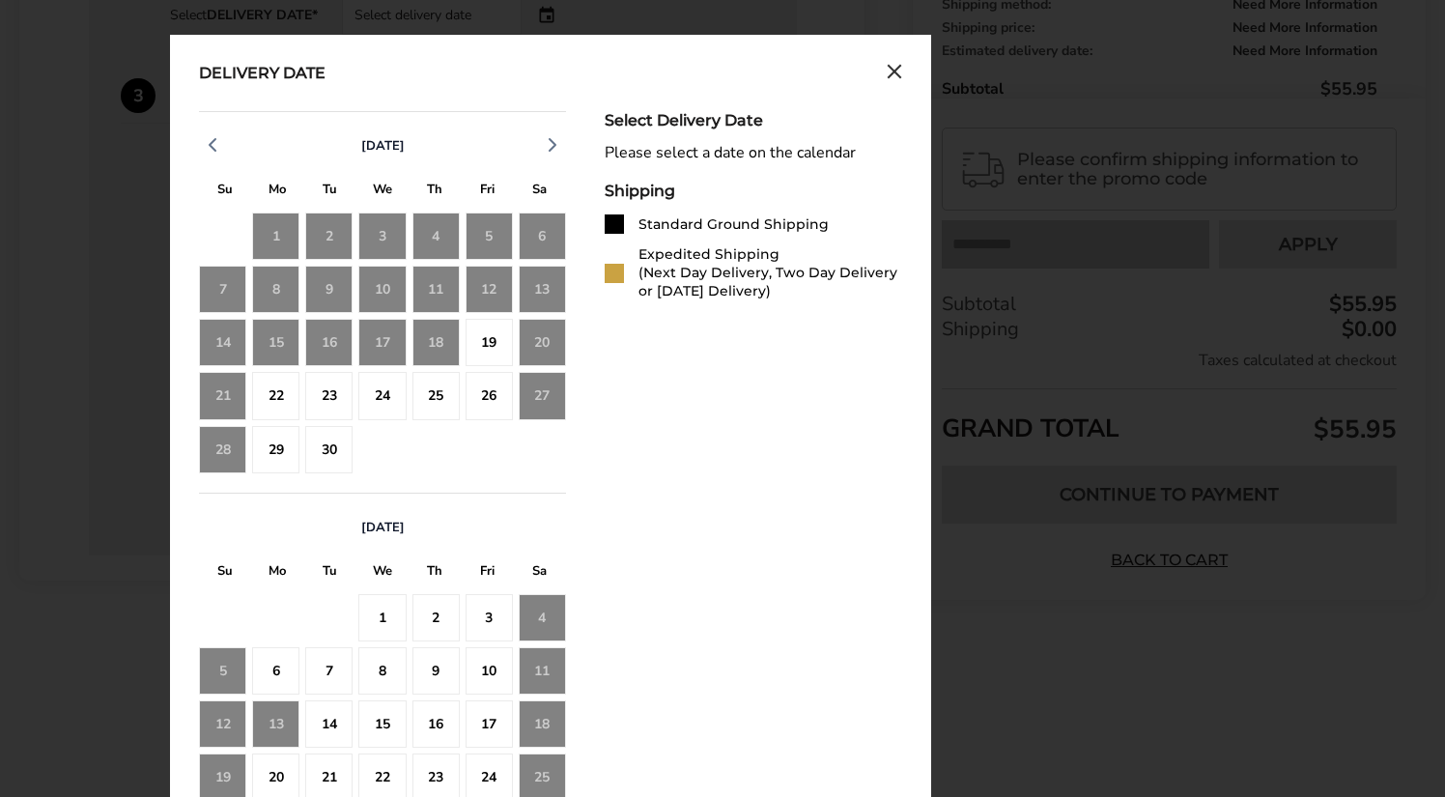
scroll to position [811, 0]
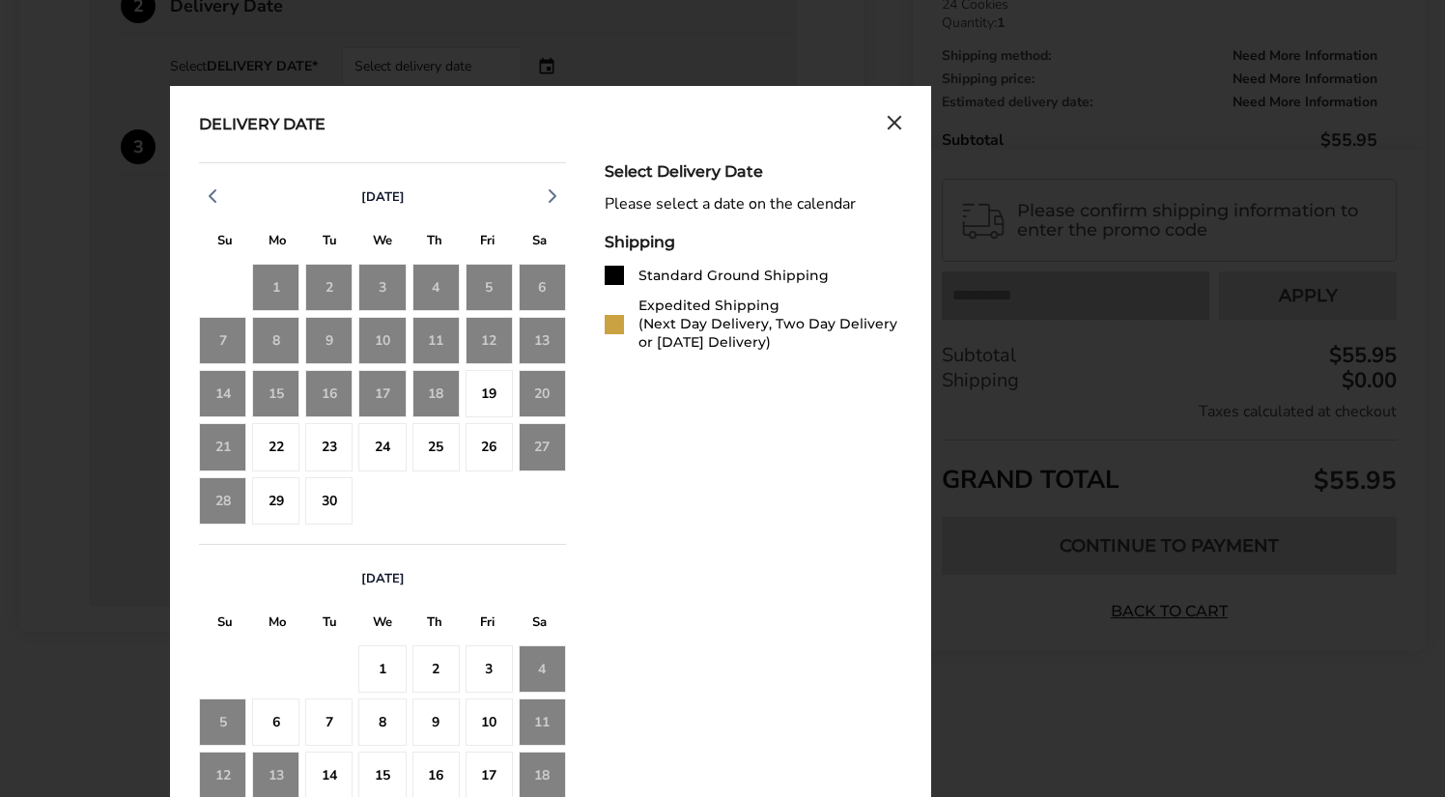
click at [895, 124] on icon "Close calendar" at bounding box center [894, 123] width 12 height 12
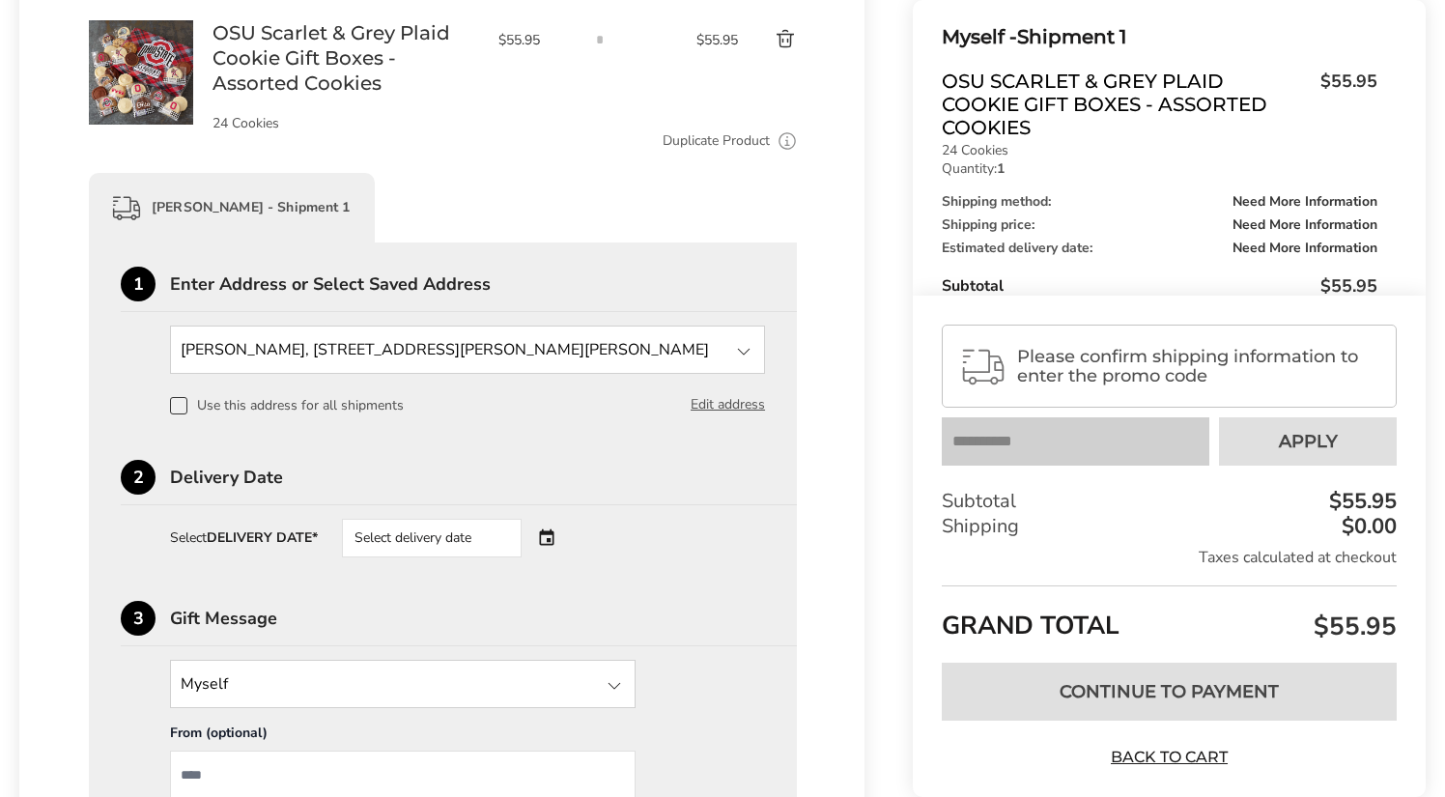
scroll to position [334, 0]
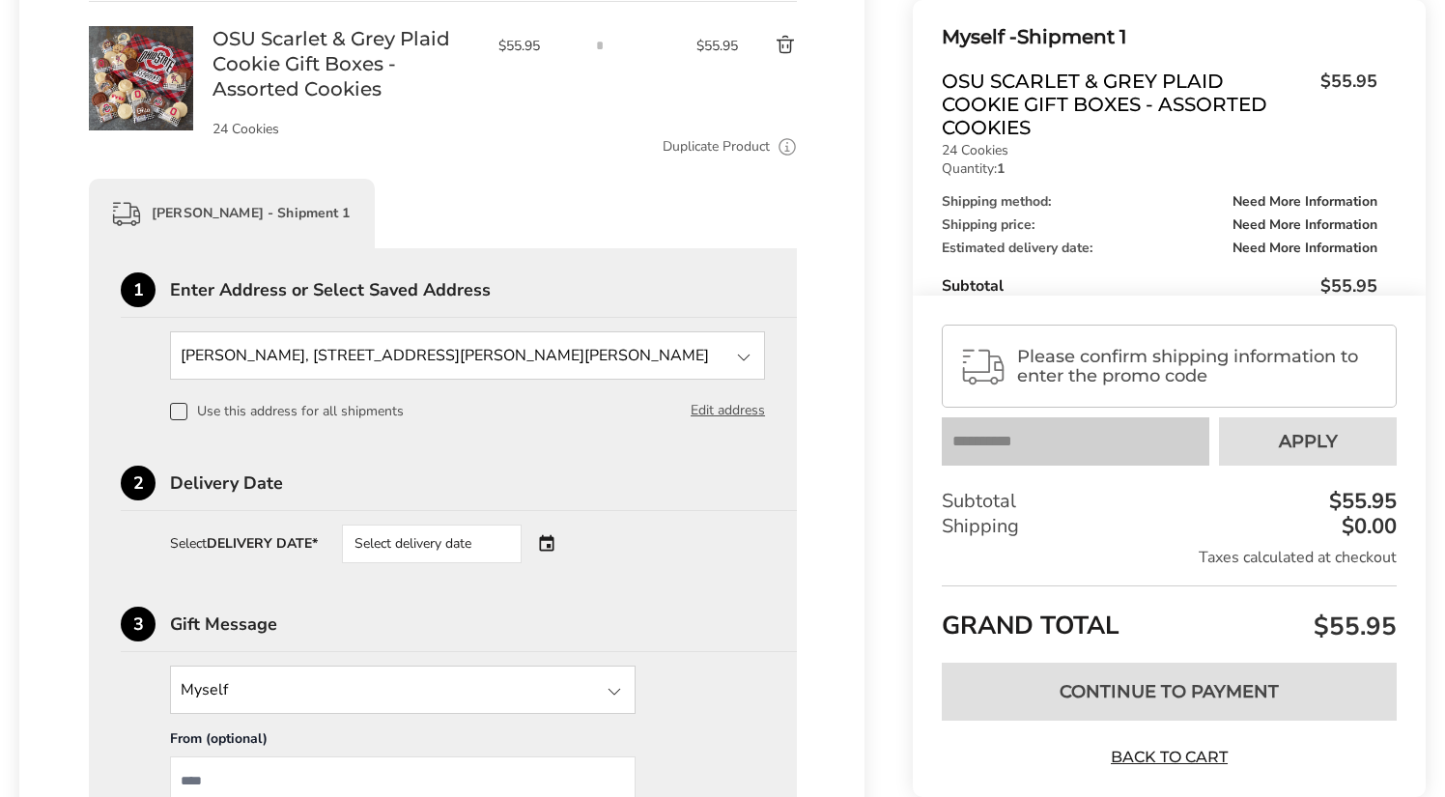
click at [743, 362] on div at bounding box center [743, 357] width 23 height 23
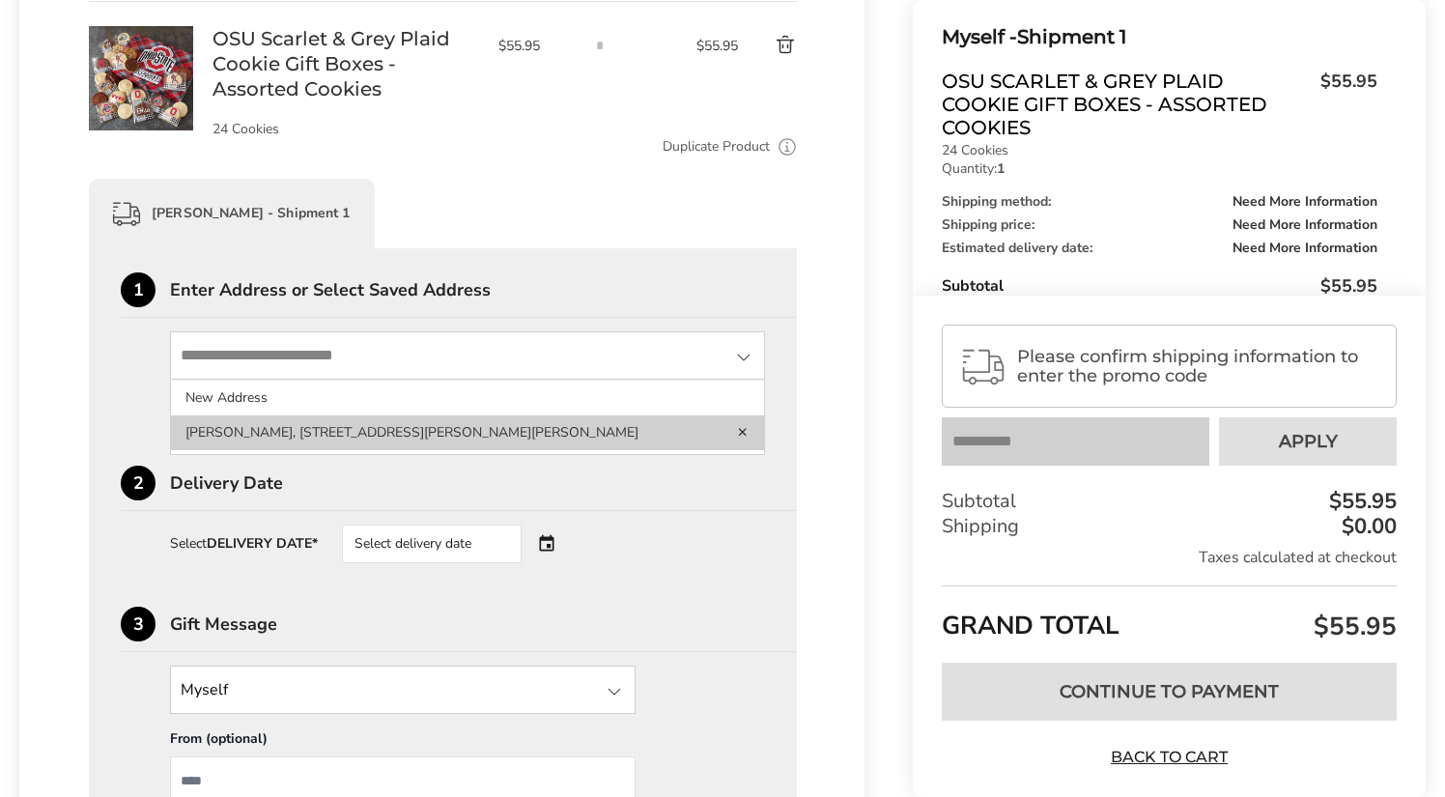
click at [640, 426] on li "Kim Roehrenbeck, 525 King George Ave, Gahanna, OH, 43230-2311, United States" at bounding box center [467, 432] width 593 height 35
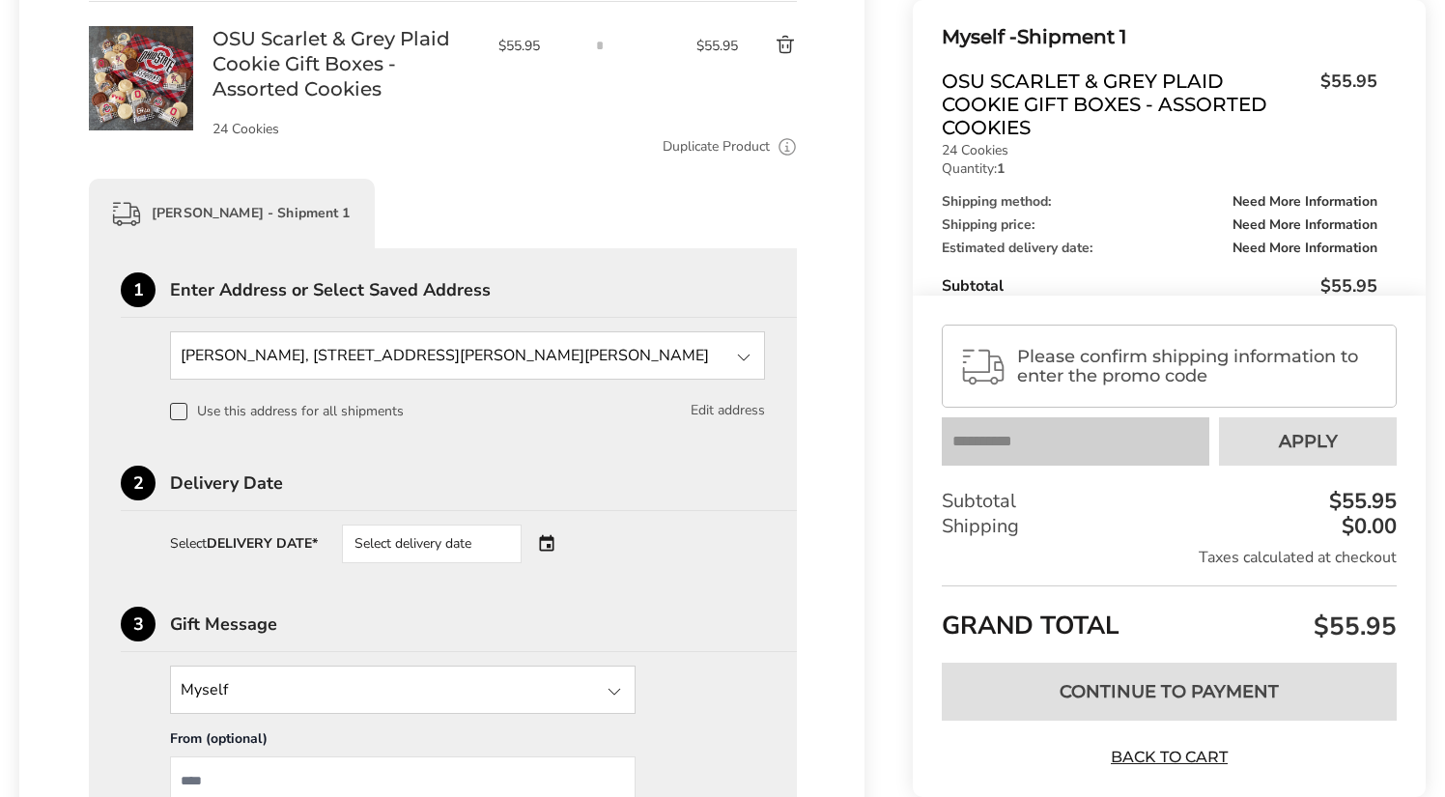
click at [713, 404] on button "Edit address" at bounding box center [727, 410] width 74 height 21
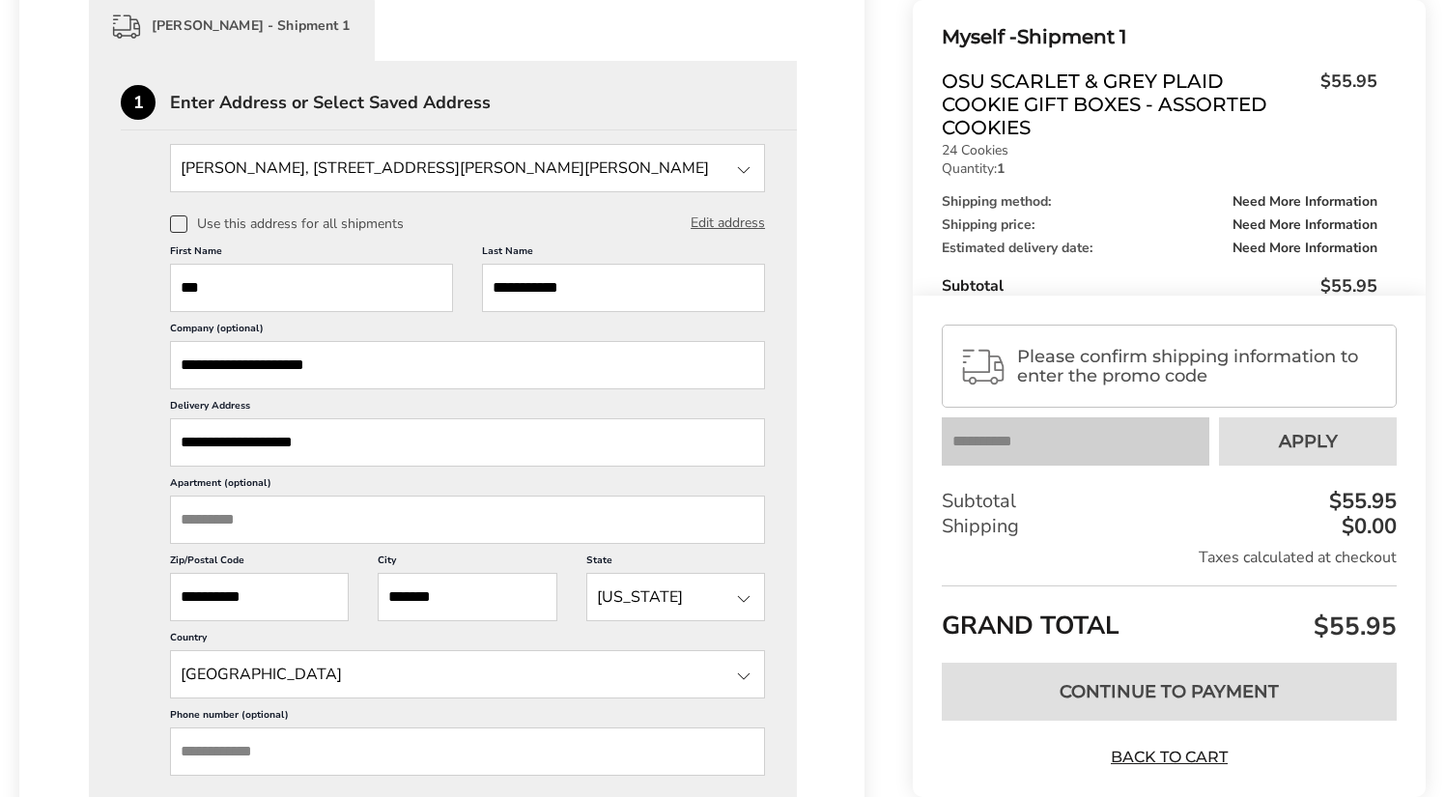
scroll to position [522, 0]
drag, startPoint x: 458, startPoint y: 614, endPoint x: 307, endPoint y: 583, distance: 153.8
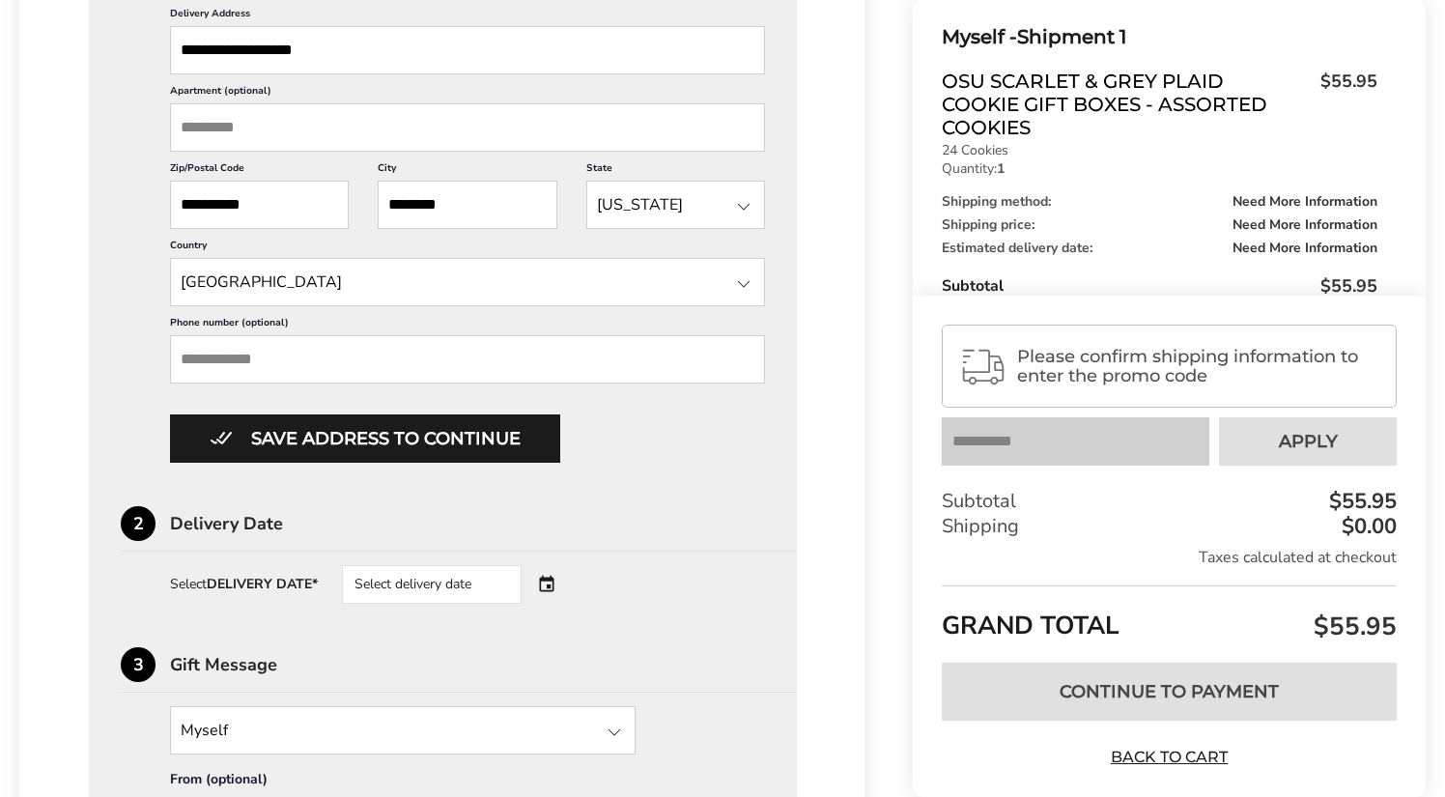
scroll to position [951, 0]
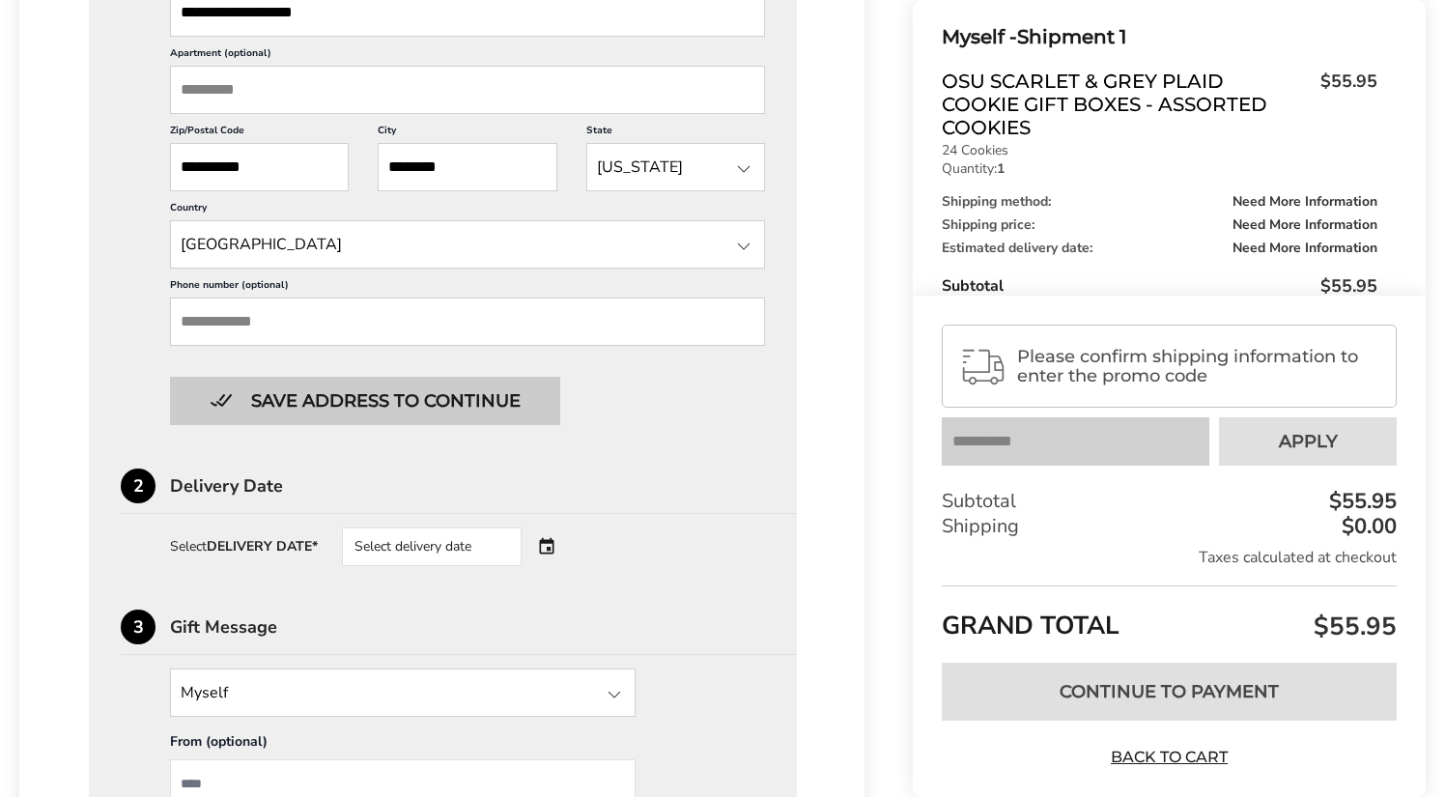
type input "********"
click at [384, 425] on button "Save address to continue" at bounding box center [365, 401] width 390 height 48
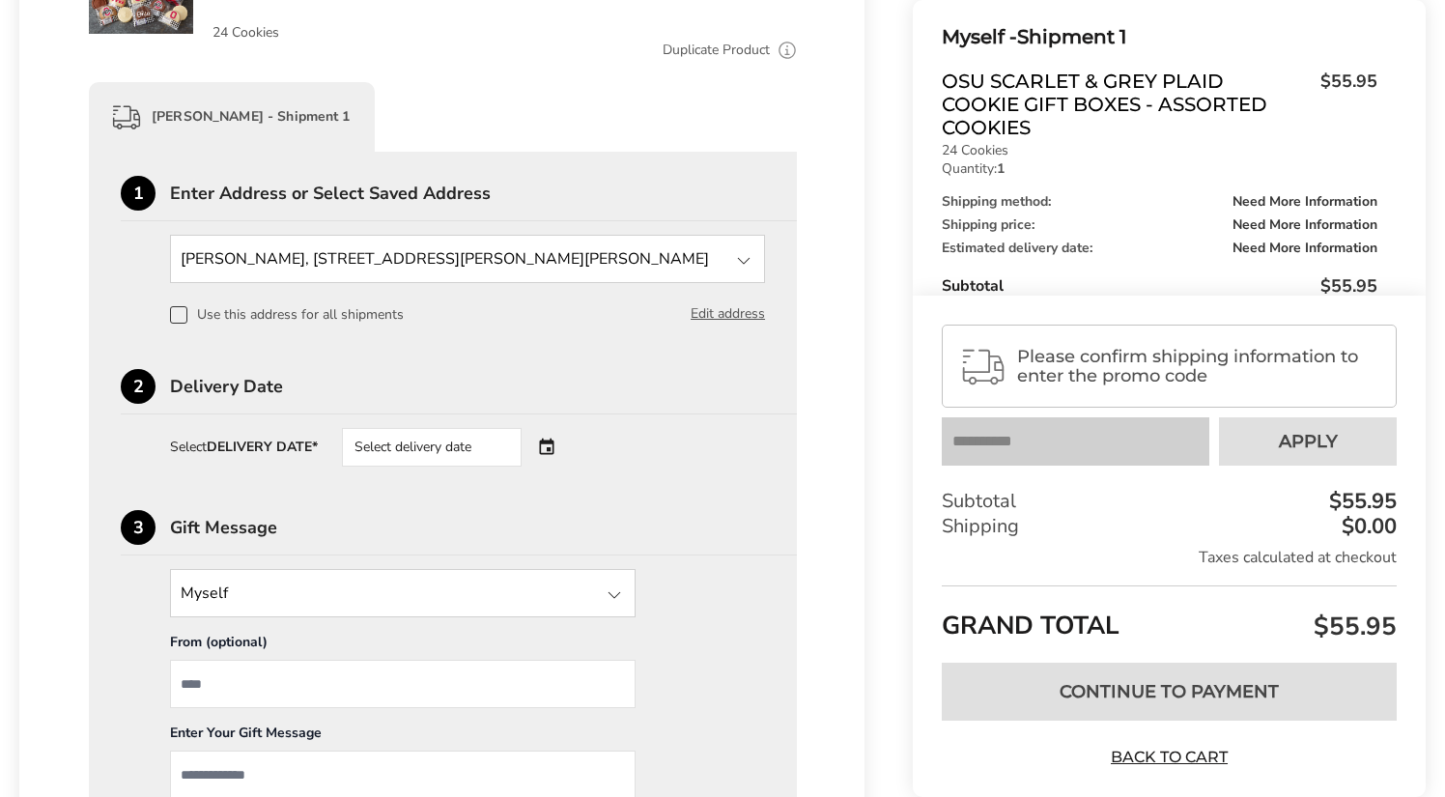
scroll to position [420, 0]
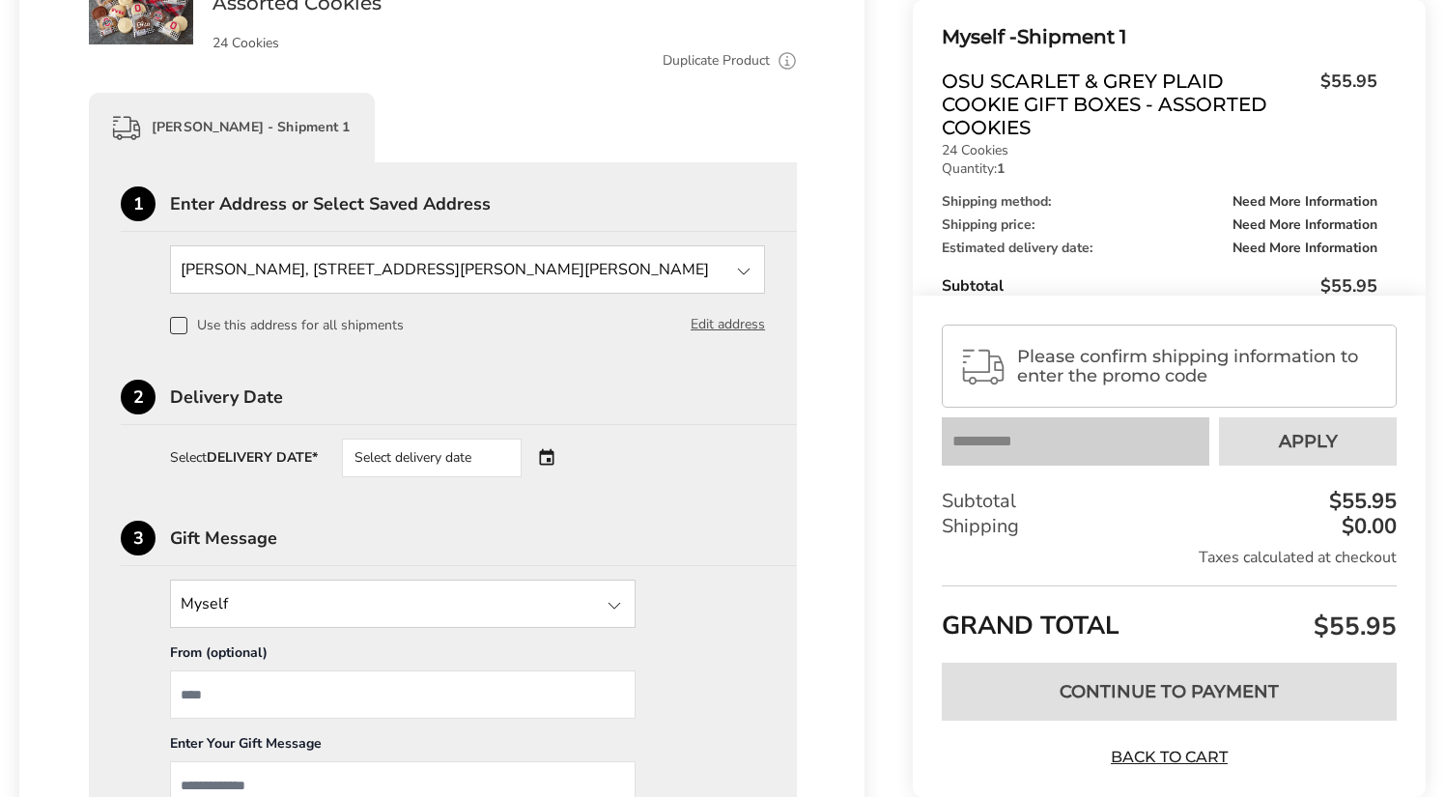
click at [549, 454] on div "Select delivery date" at bounding box center [459, 457] width 234 height 39
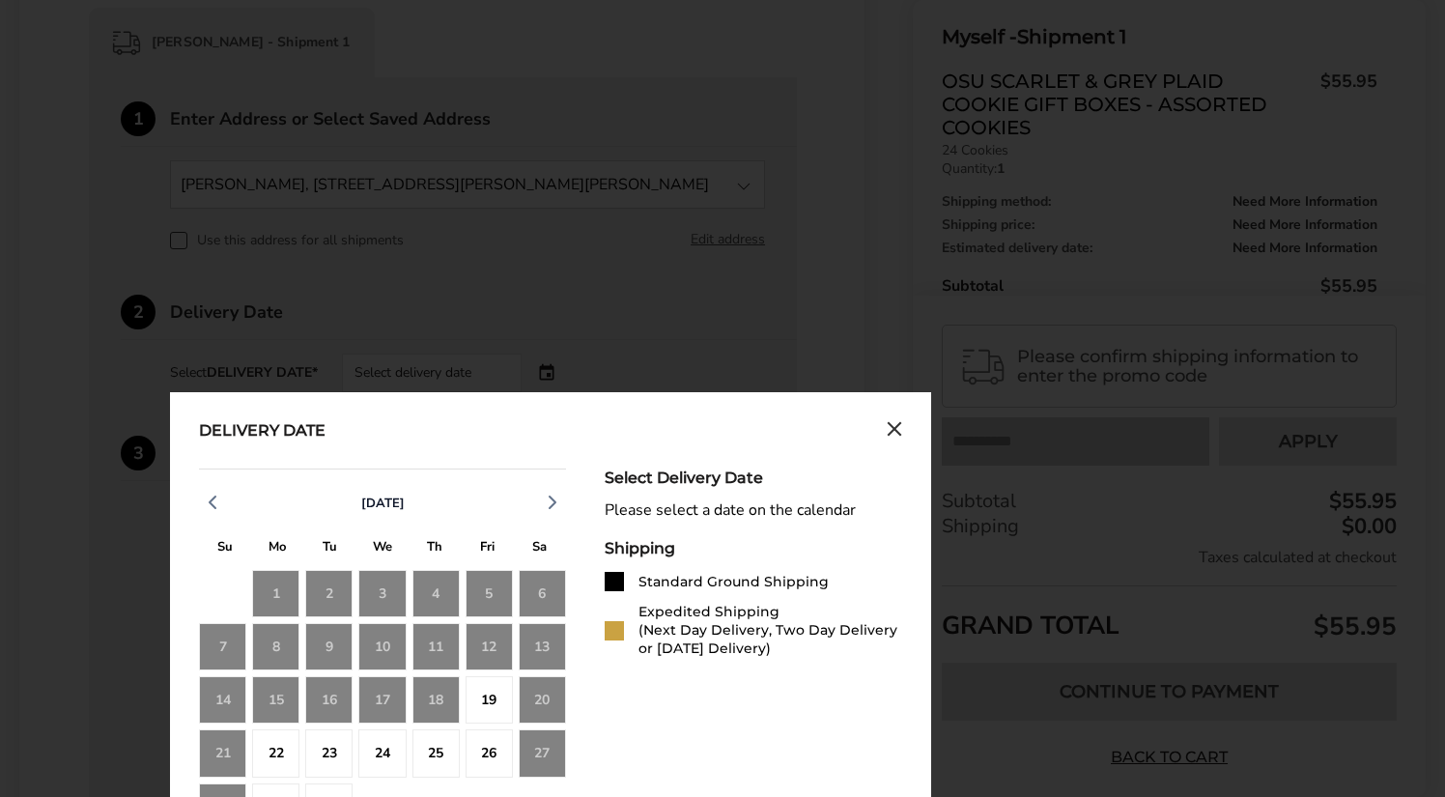
scroll to position [547, 0]
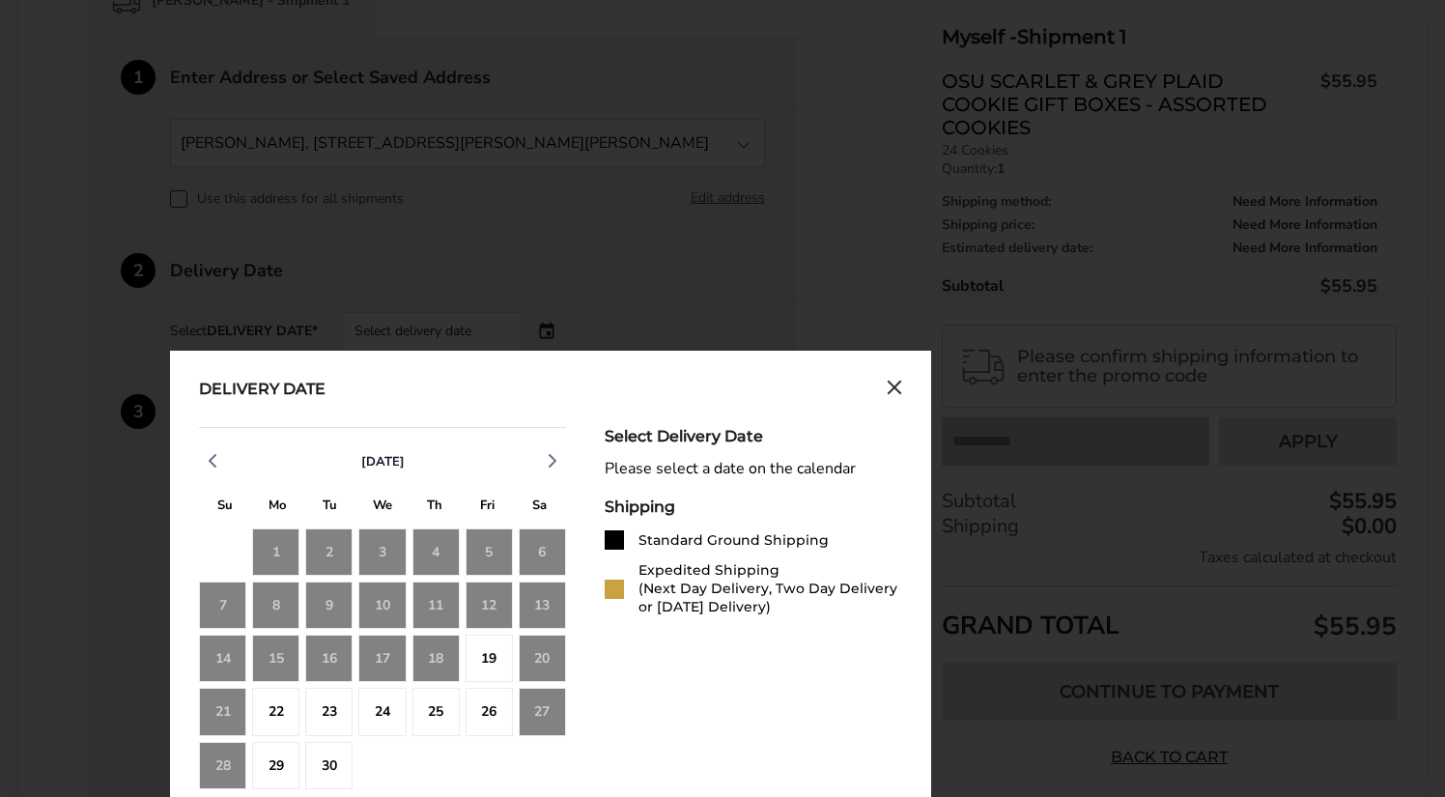
click at [897, 389] on icon "Close calendar" at bounding box center [893, 388] width 15 height 16
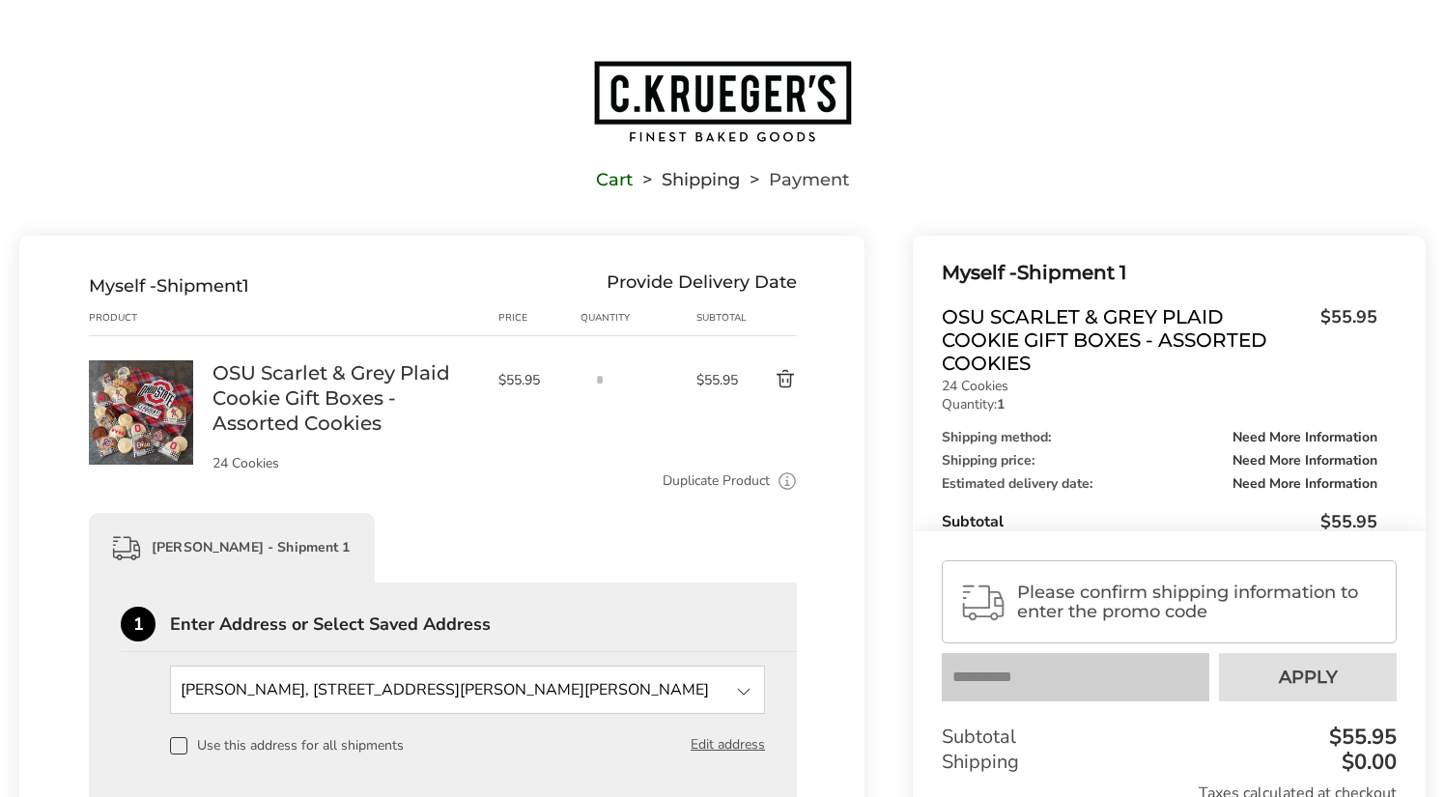
scroll to position [0, 0]
